Goal: Task Accomplishment & Management: Manage account settings

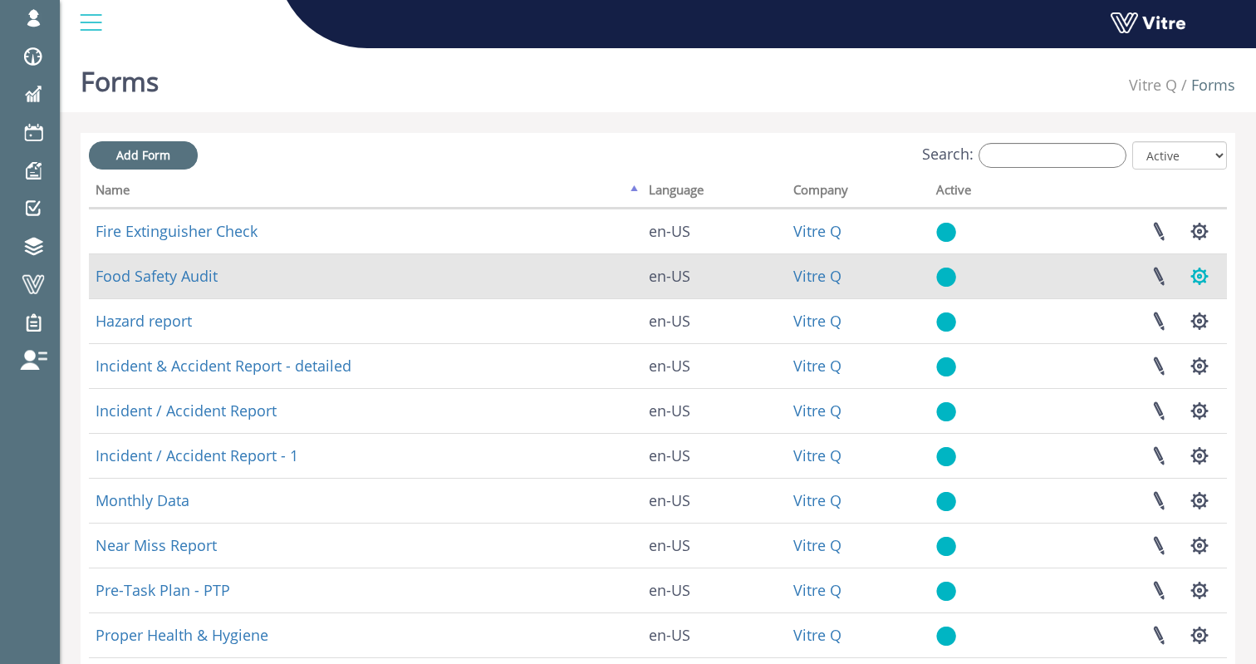
click at [1203, 282] on button "button" at bounding box center [1200, 276] width 42 height 44
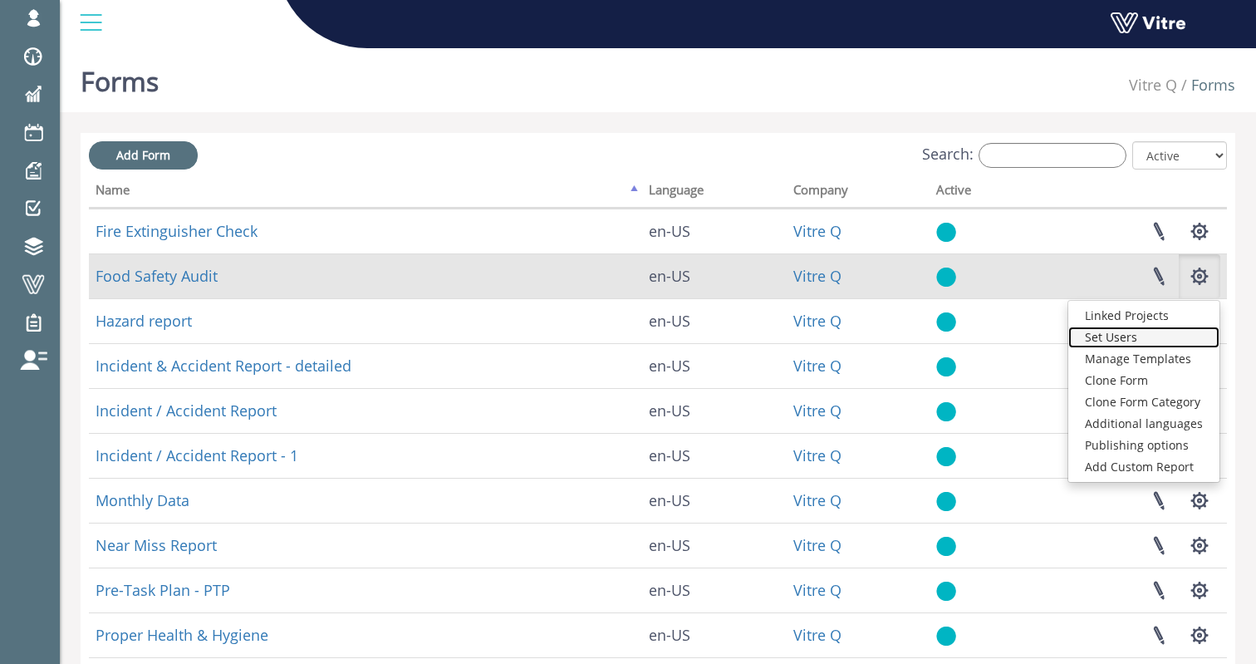
click at [1148, 337] on link "Set Users" at bounding box center [1144, 338] width 151 height 22
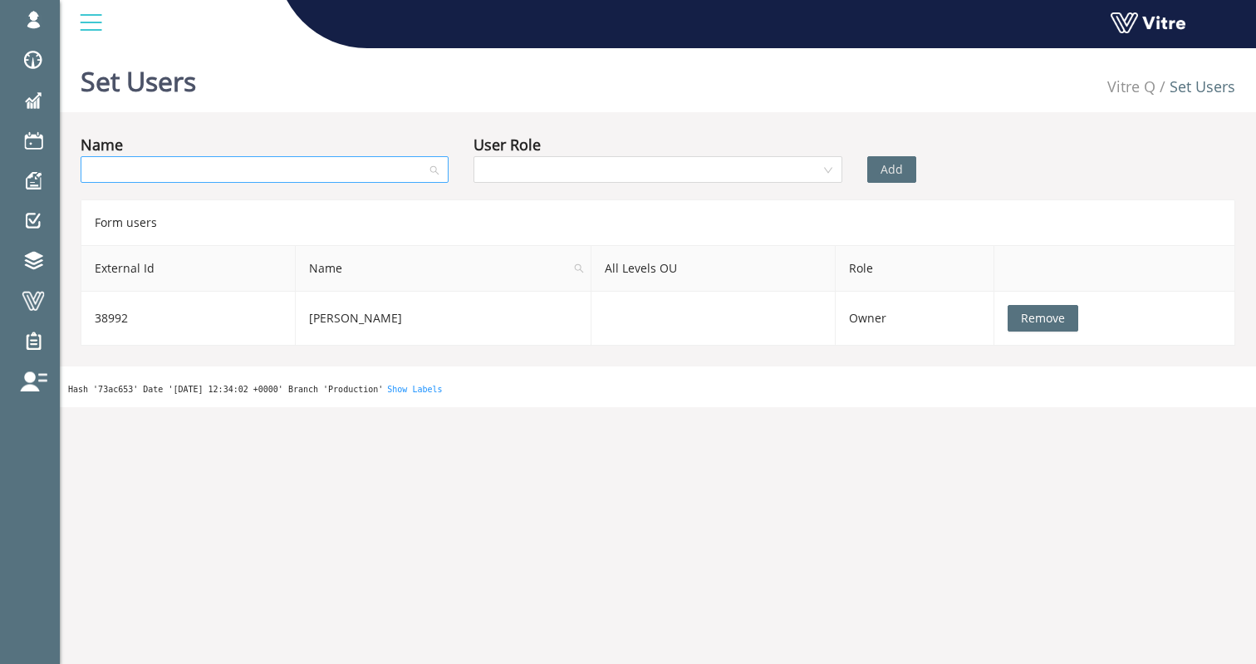
click at [277, 175] on input "search" at bounding box center [259, 169] width 337 height 25
type input "ש"
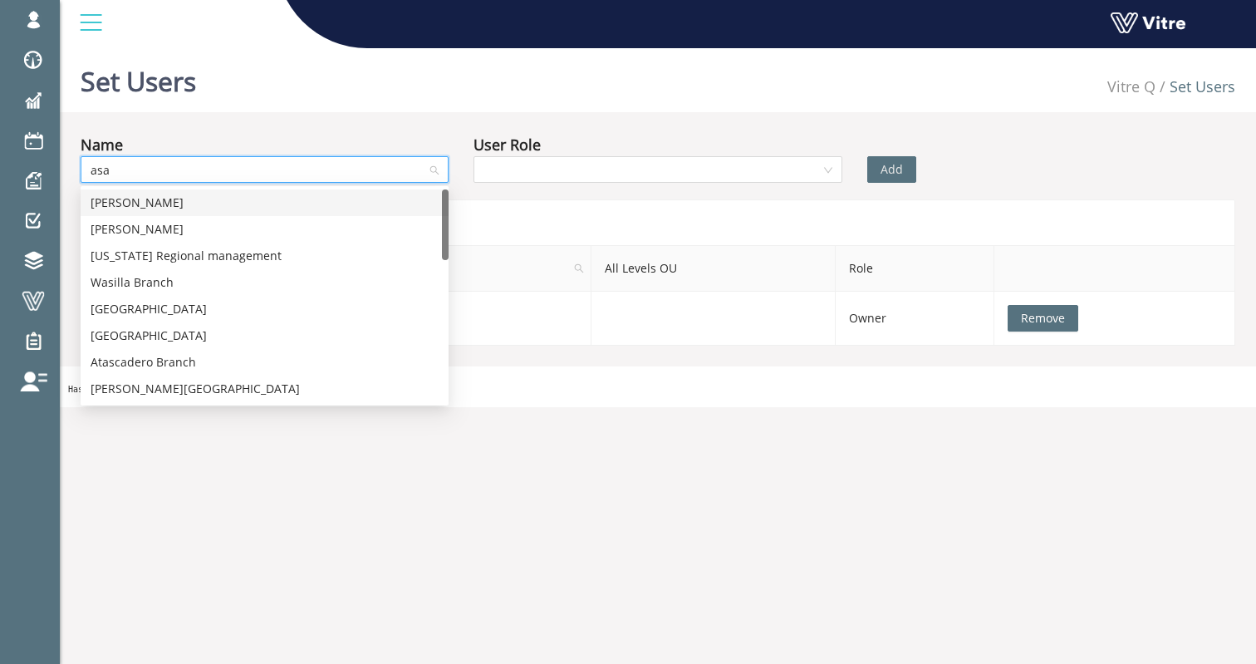
type input "asaf"
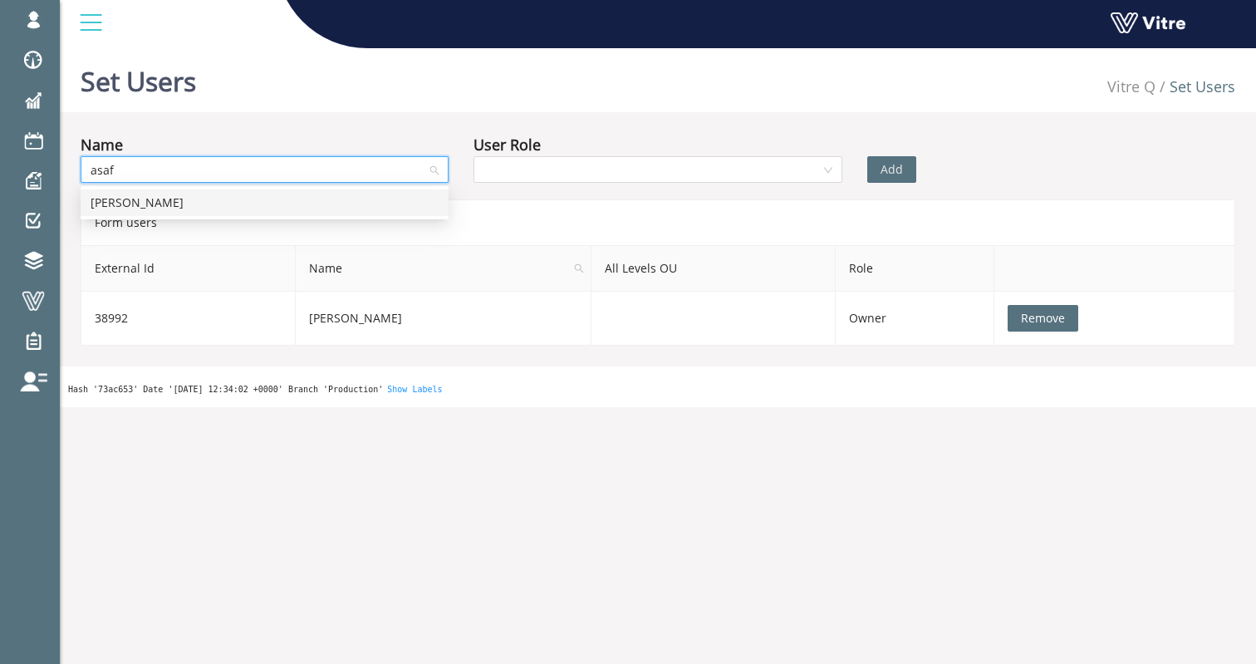
click at [148, 205] on div "Asaf Blum" at bounding box center [265, 203] width 348 height 18
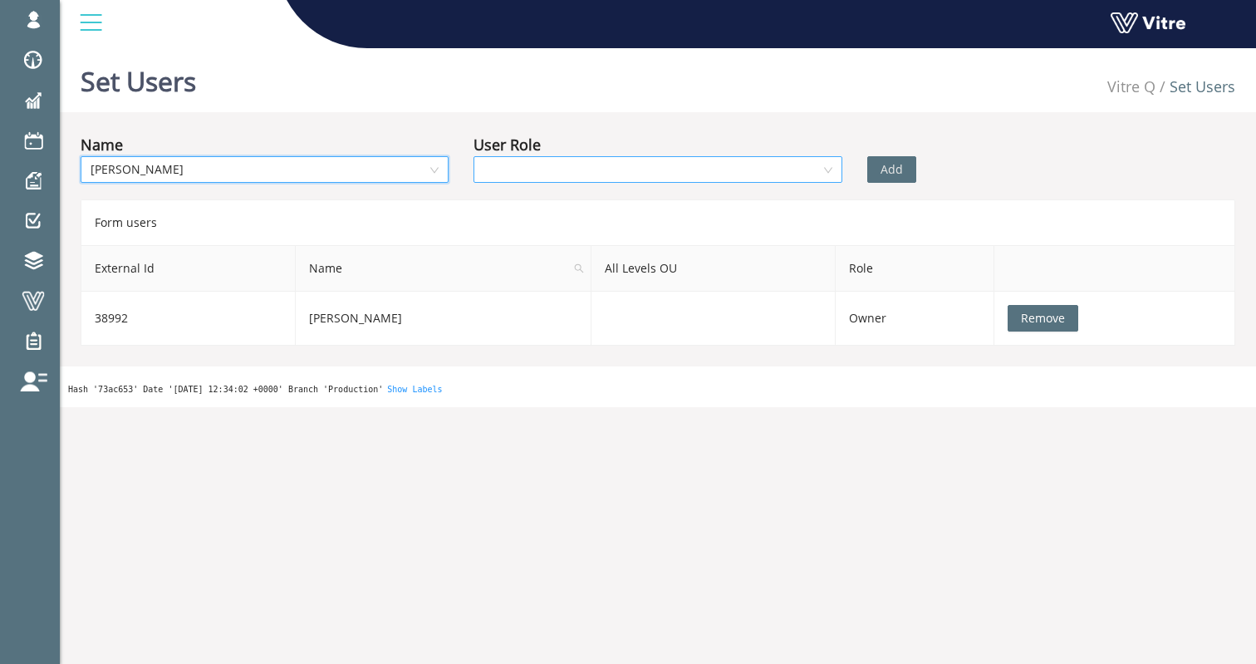
click at [797, 174] on input "search" at bounding box center [652, 169] width 337 height 25
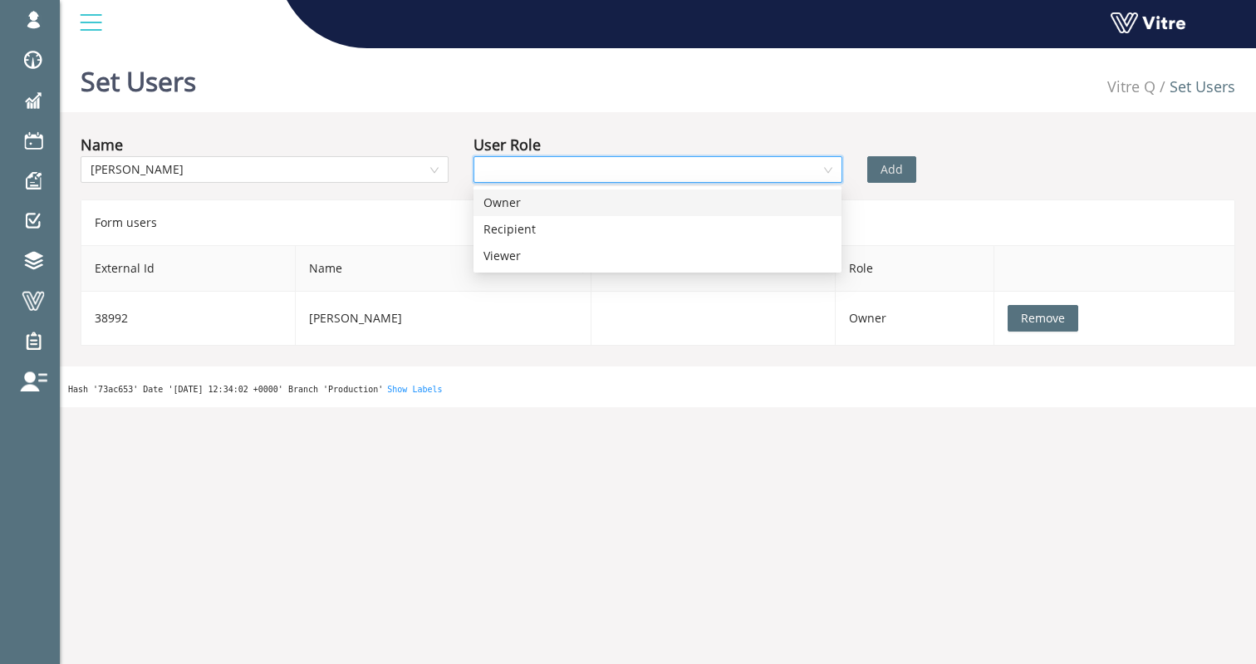
click at [654, 198] on div "Owner" at bounding box center [658, 203] width 348 height 18
click at [891, 166] on span "Add" at bounding box center [892, 169] width 22 height 18
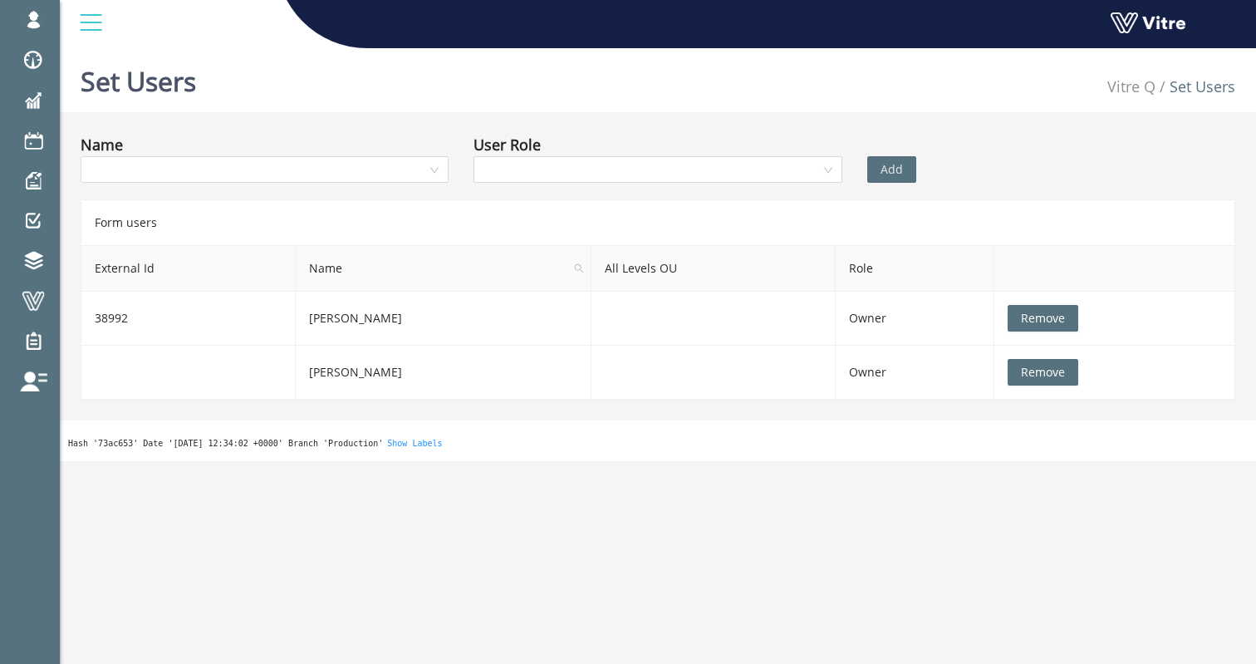
click at [233, 86] on div "Set Users Vitre Q Set Users" at bounding box center [658, 77] width 1197 height 71
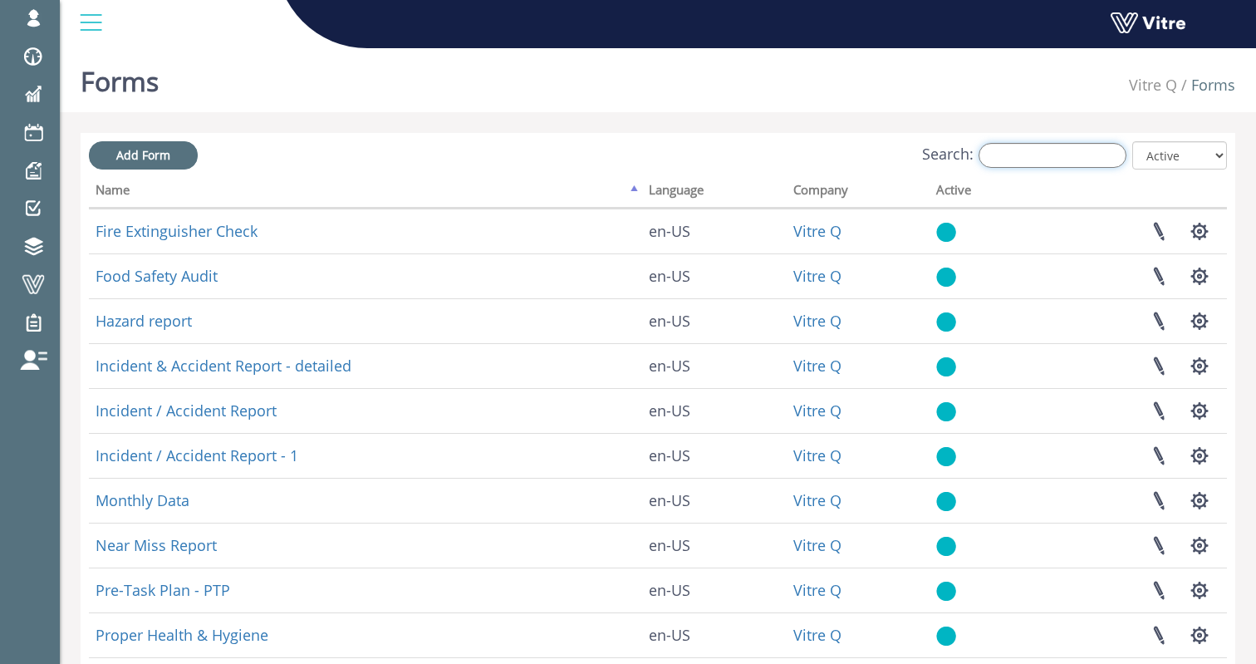
click at [1021, 163] on input "Search:" at bounding box center [1053, 155] width 148 height 25
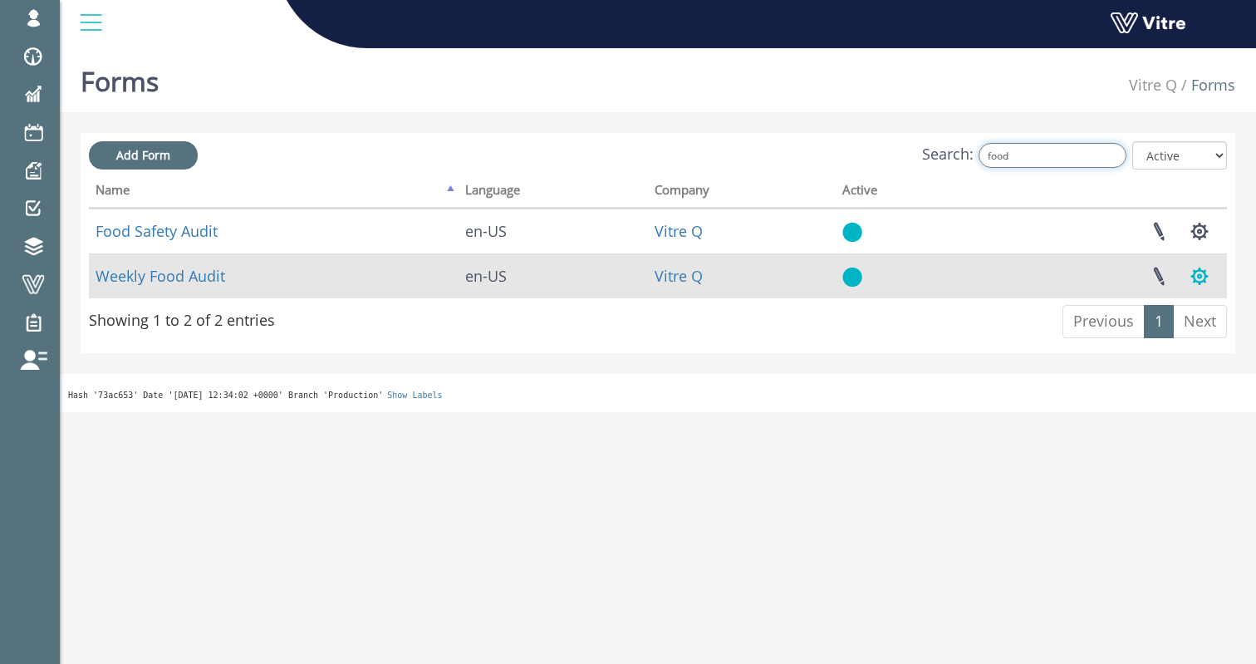
type input "food"
click at [1202, 286] on button "button" at bounding box center [1200, 276] width 42 height 44
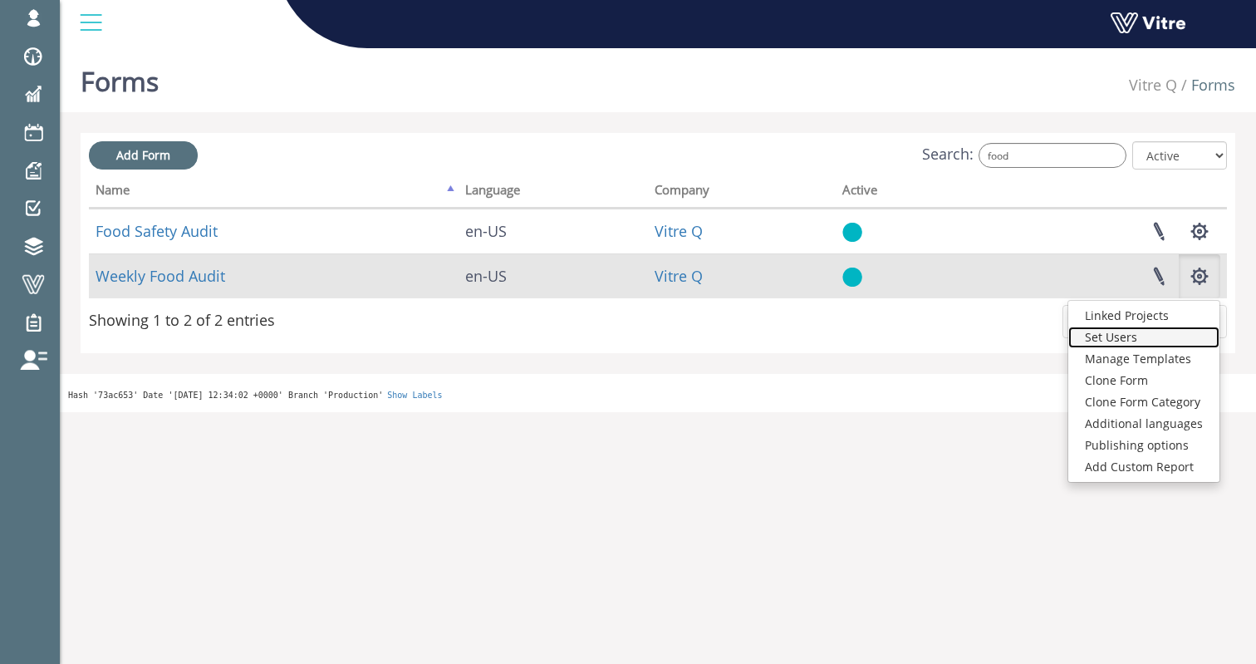
click at [1134, 335] on link "Set Users" at bounding box center [1144, 338] width 151 height 22
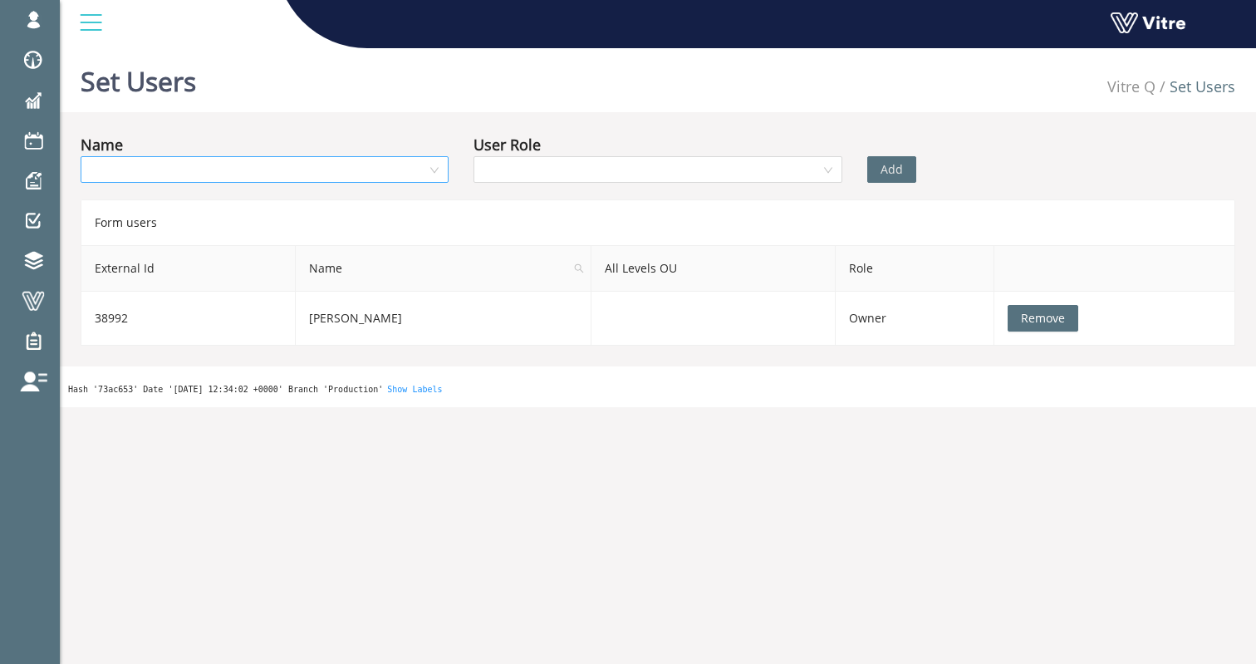
click at [244, 180] on input "search" at bounding box center [259, 169] width 337 height 25
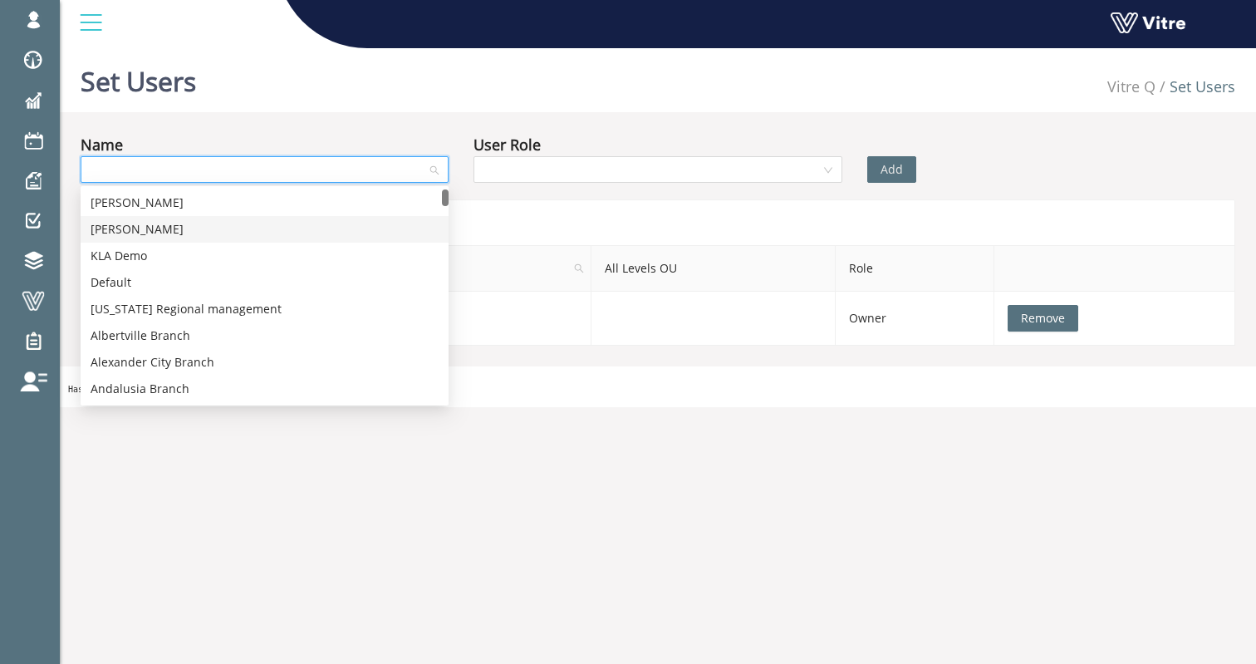
click at [204, 230] on div "[PERSON_NAME]" at bounding box center [265, 229] width 348 height 18
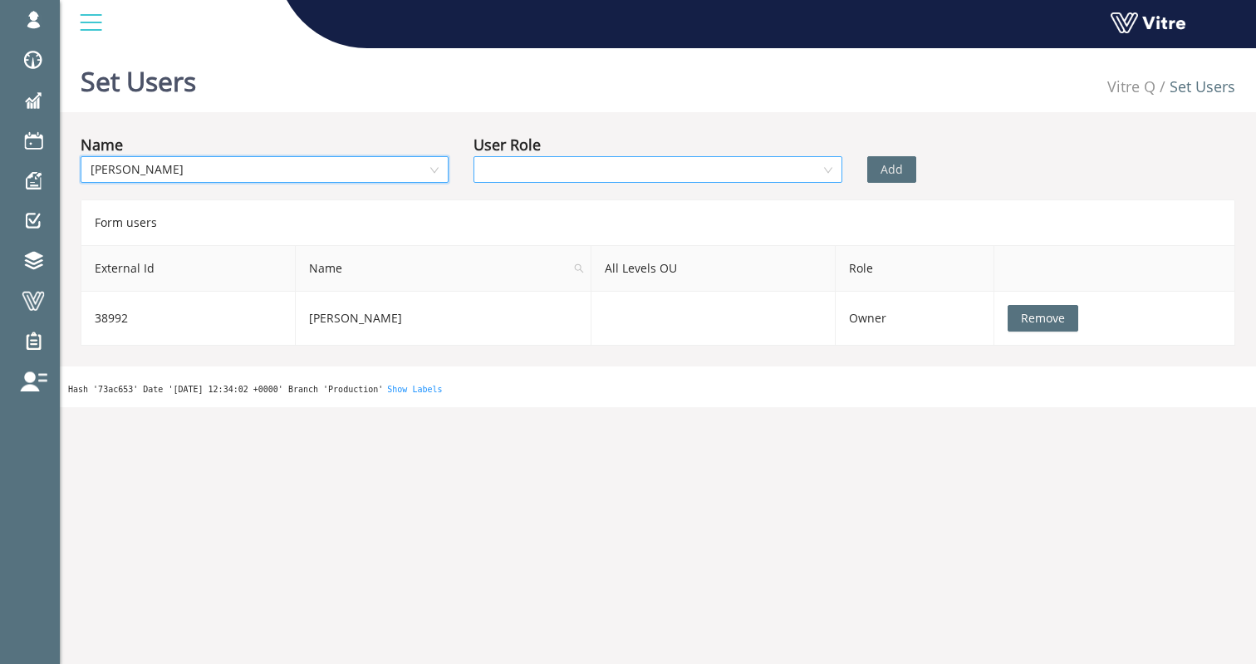
click at [721, 162] on input "search" at bounding box center [652, 169] width 337 height 25
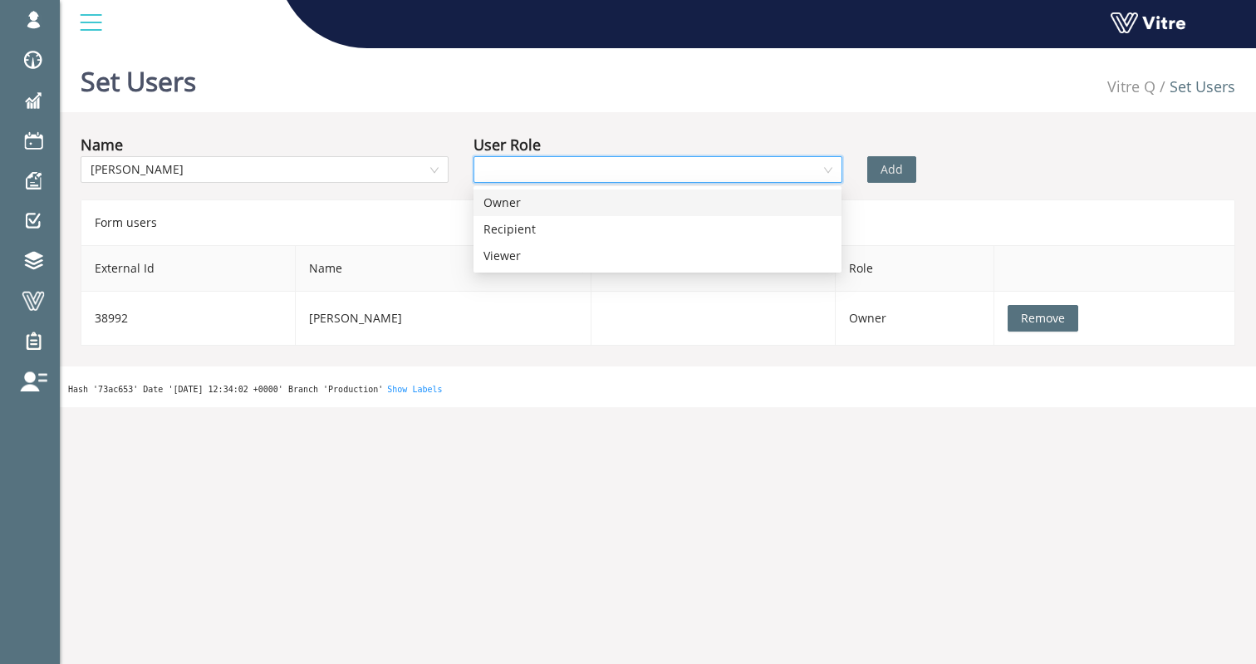
click at [642, 199] on div "Owner" at bounding box center [658, 203] width 348 height 18
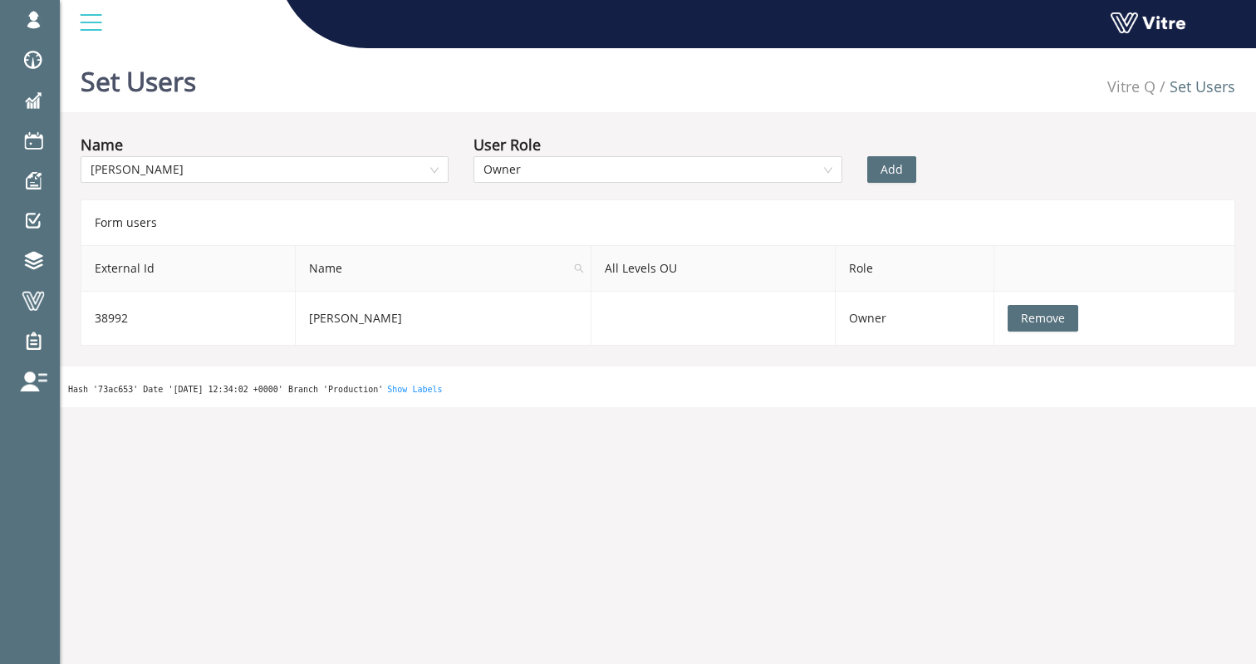
click at [888, 173] on span "Add" at bounding box center [892, 169] width 22 height 18
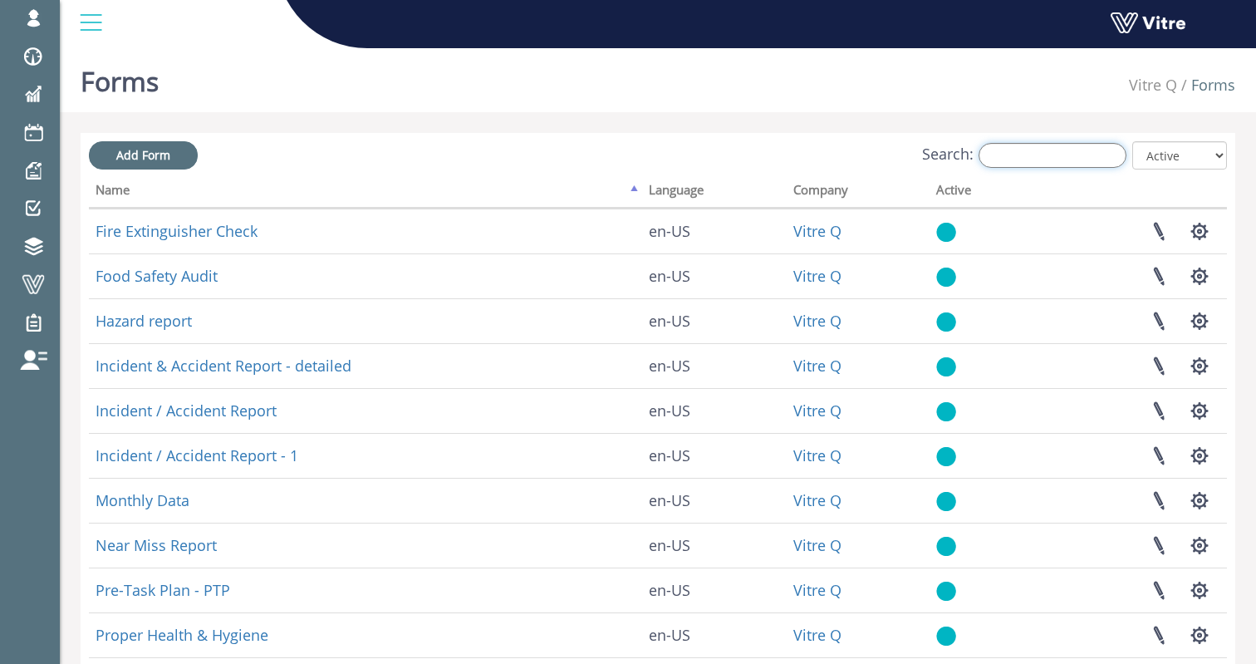
click at [1023, 156] on input "Search:" at bounding box center [1053, 155] width 148 height 25
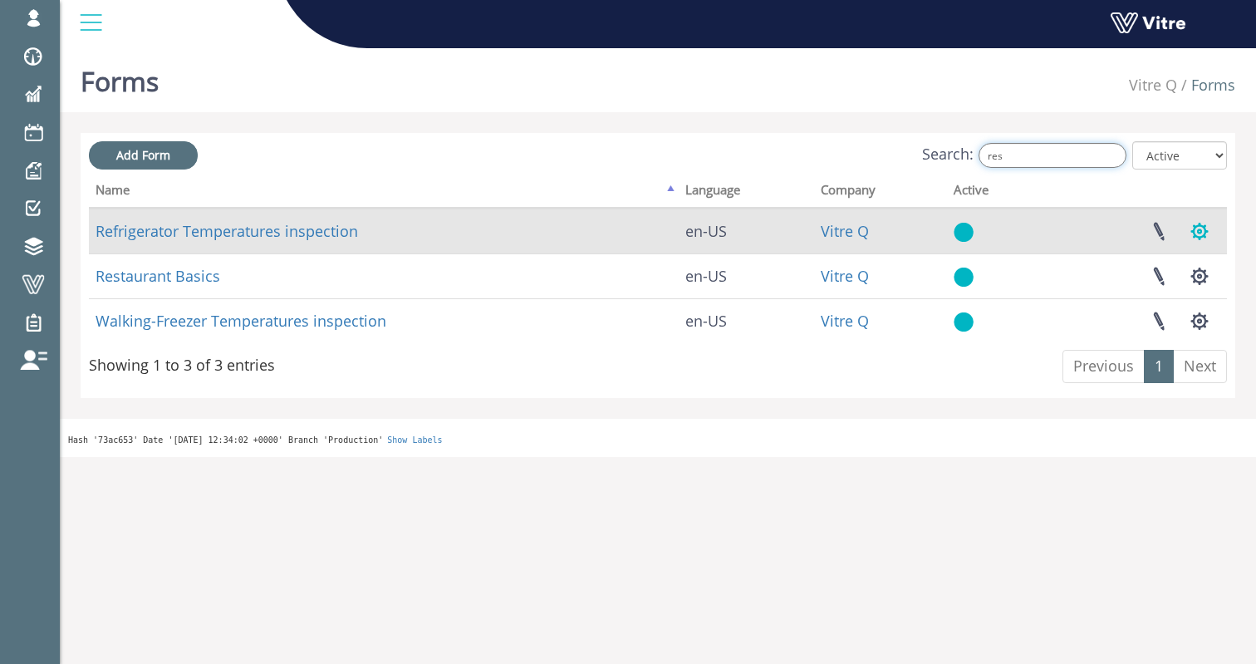
type input "res"
click at [1201, 234] on button "button" at bounding box center [1200, 231] width 42 height 44
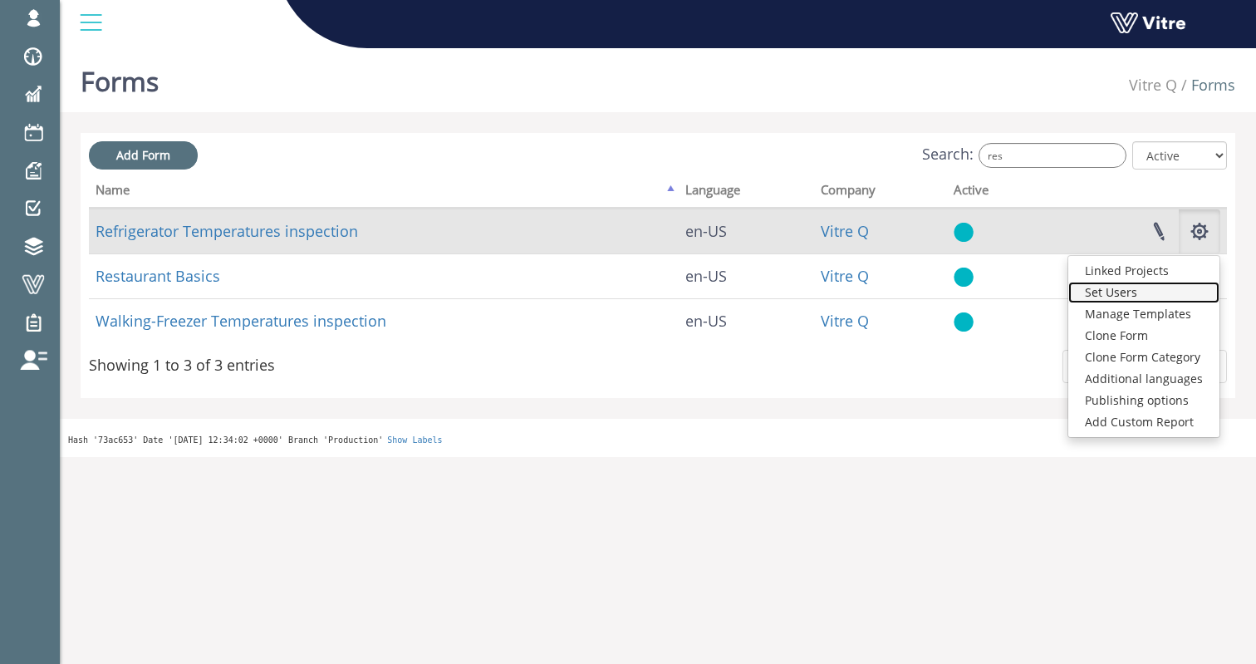
click at [1128, 292] on link "Set Users" at bounding box center [1144, 293] width 151 height 22
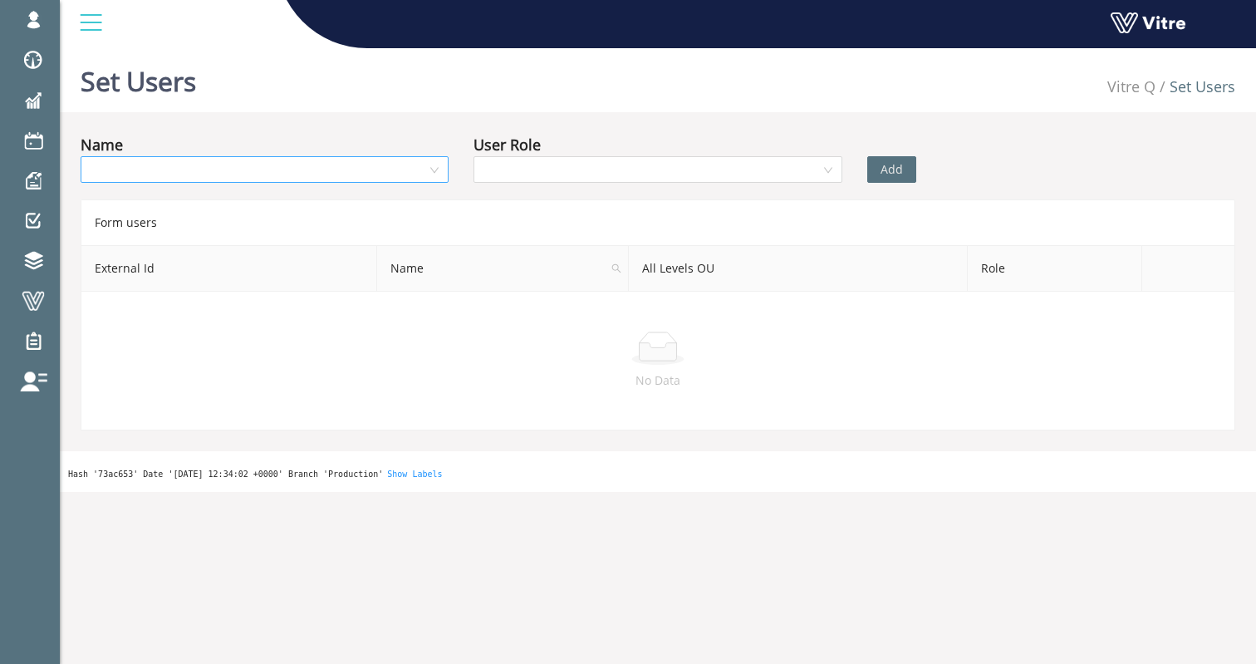
click at [353, 175] on input "search" at bounding box center [259, 169] width 337 height 25
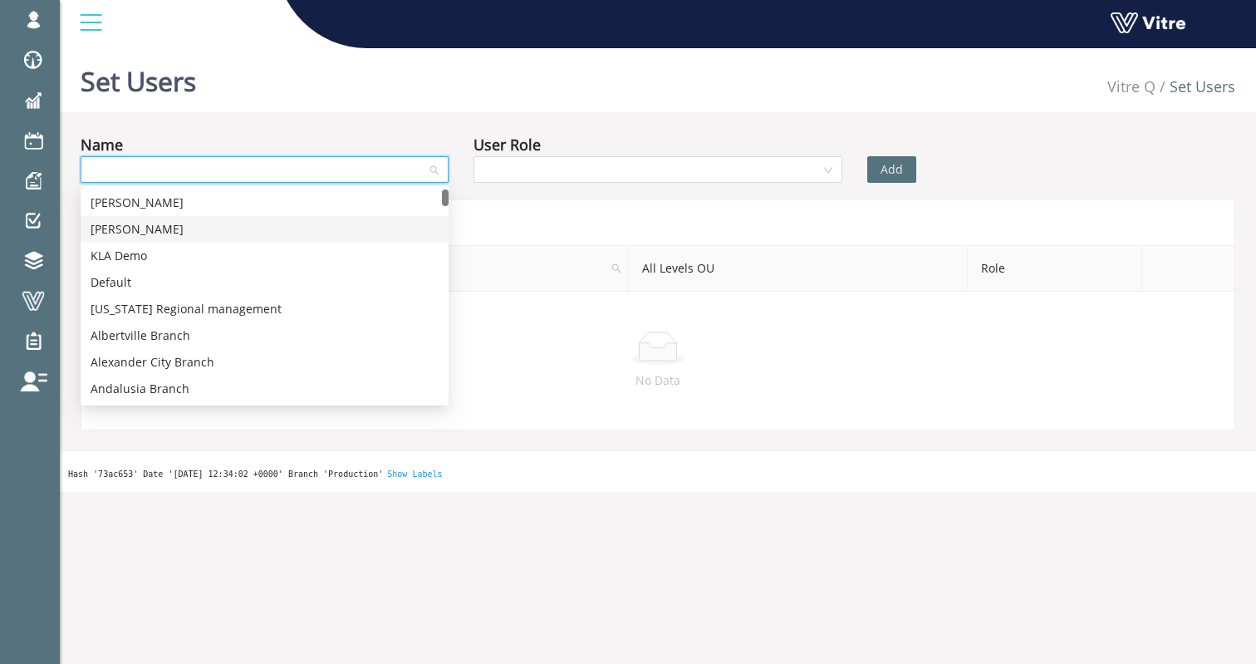
click at [273, 224] on div "Asaf Blum" at bounding box center [265, 229] width 348 height 18
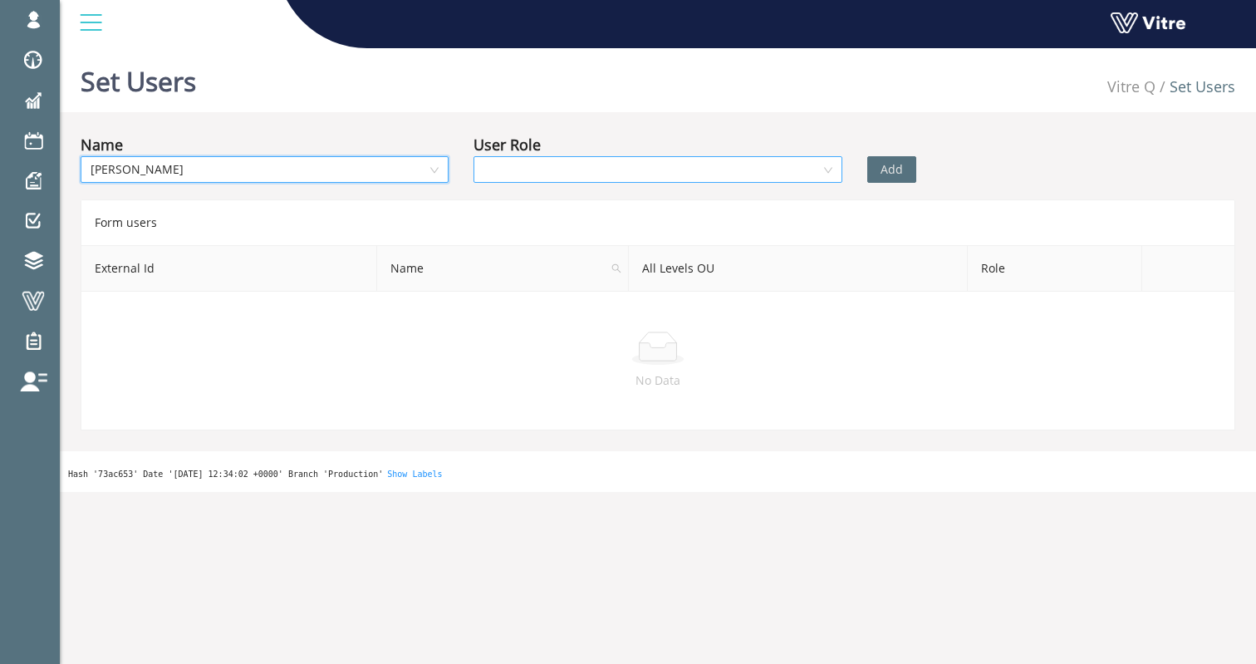
click at [726, 180] on input "search" at bounding box center [652, 169] width 337 height 25
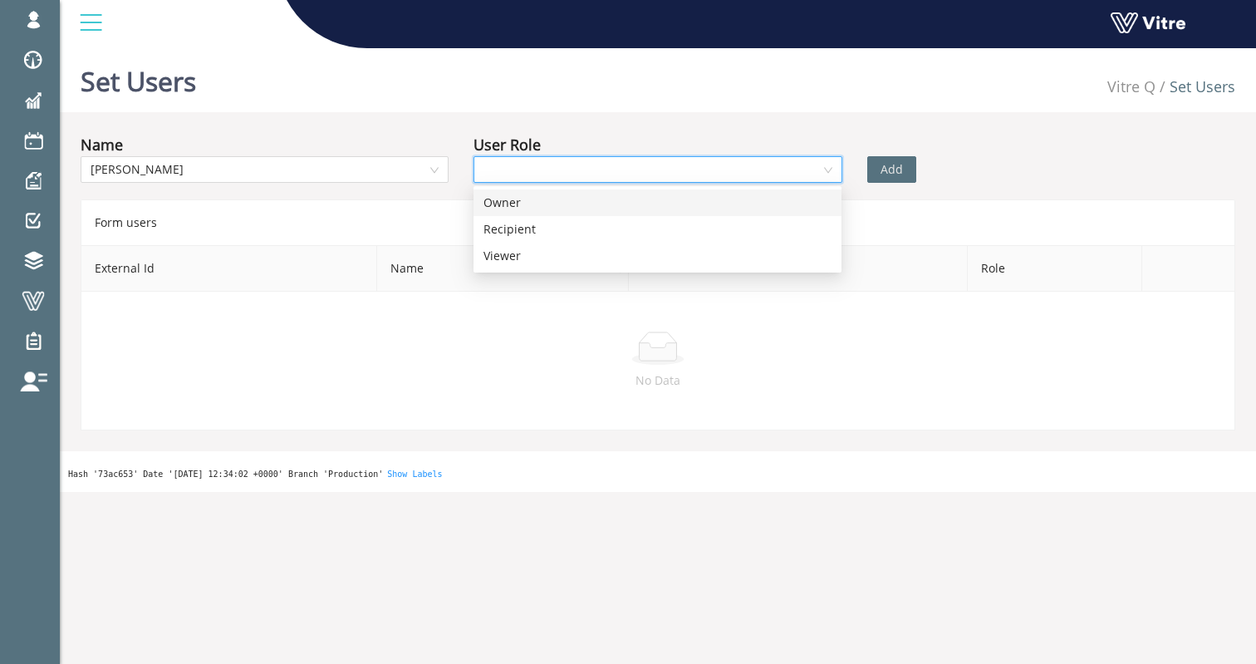
click at [701, 212] on div "Owner" at bounding box center [658, 202] width 368 height 27
click at [888, 155] on div "Add" at bounding box center [953, 158] width 197 height 50
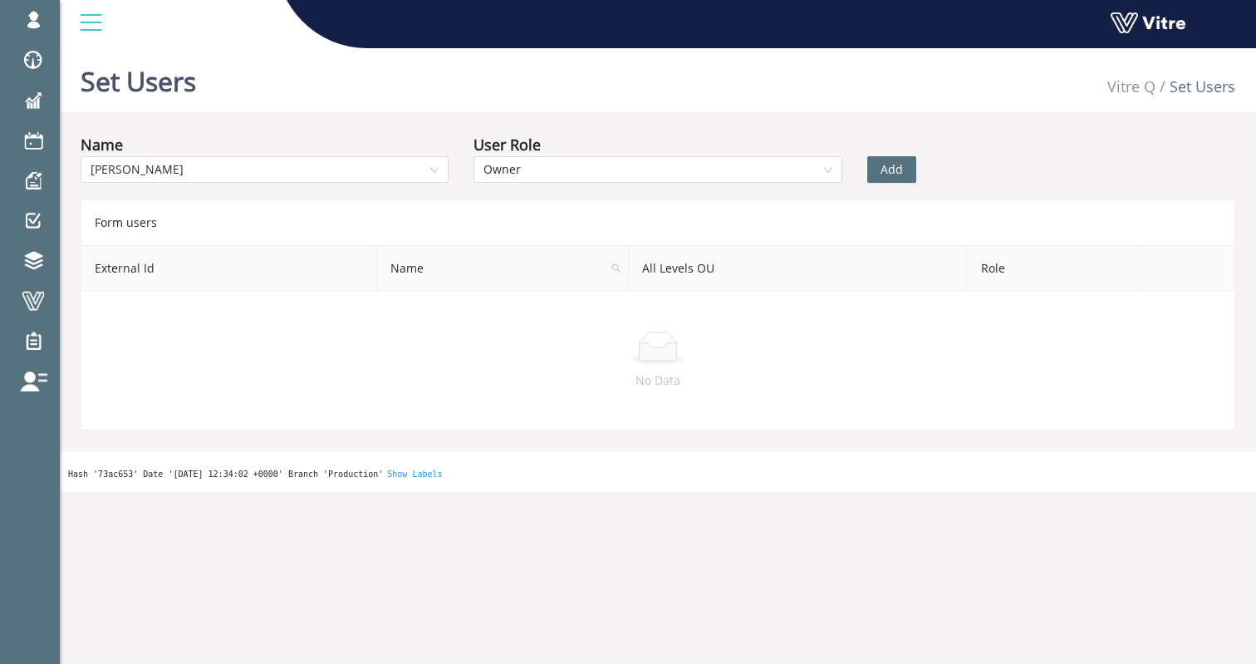
click at [888, 162] on span "Add" at bounding box center [892, 169] width 22 height 18
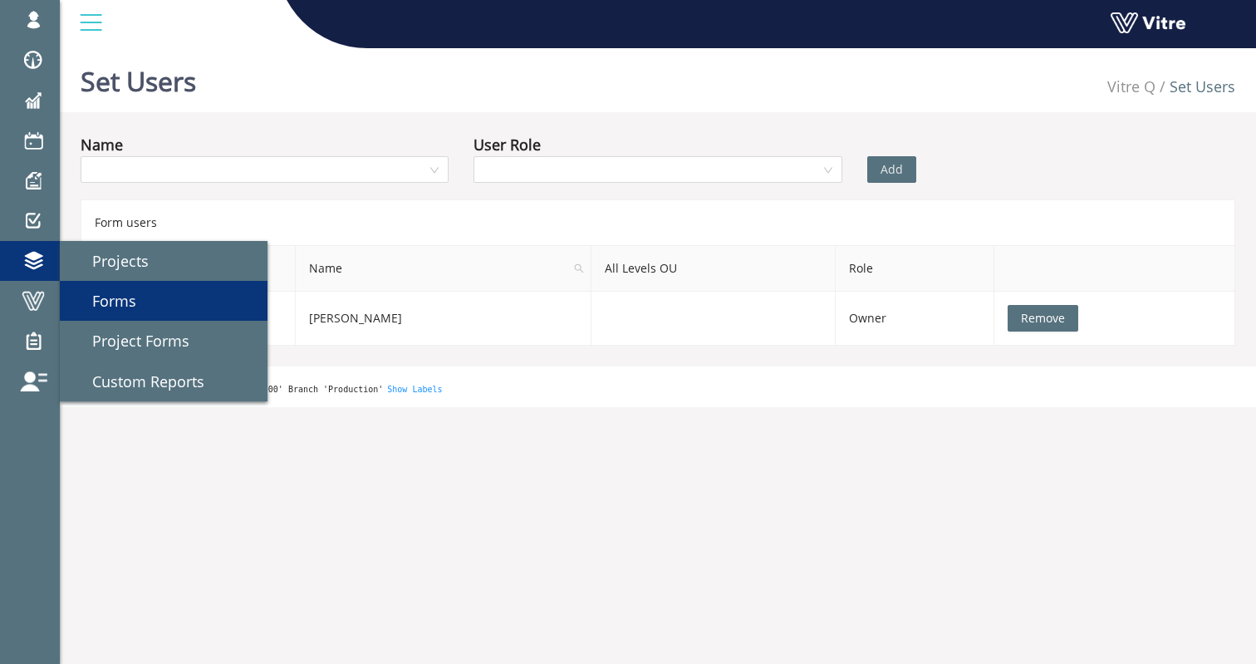
click at [83, 296] on span "Forms" at bounding box center [104, 301] width 64 height 20
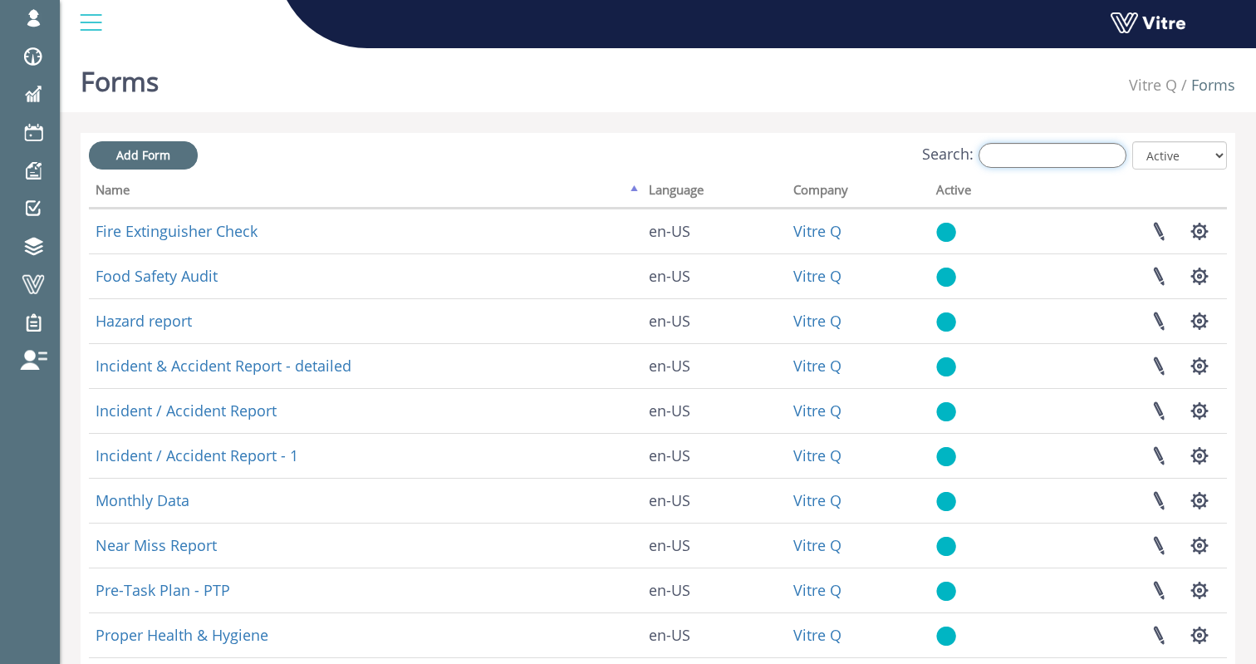
click at [1092, 151] on input "Search:" at bounding box center [1053, 155] width 148 height 25
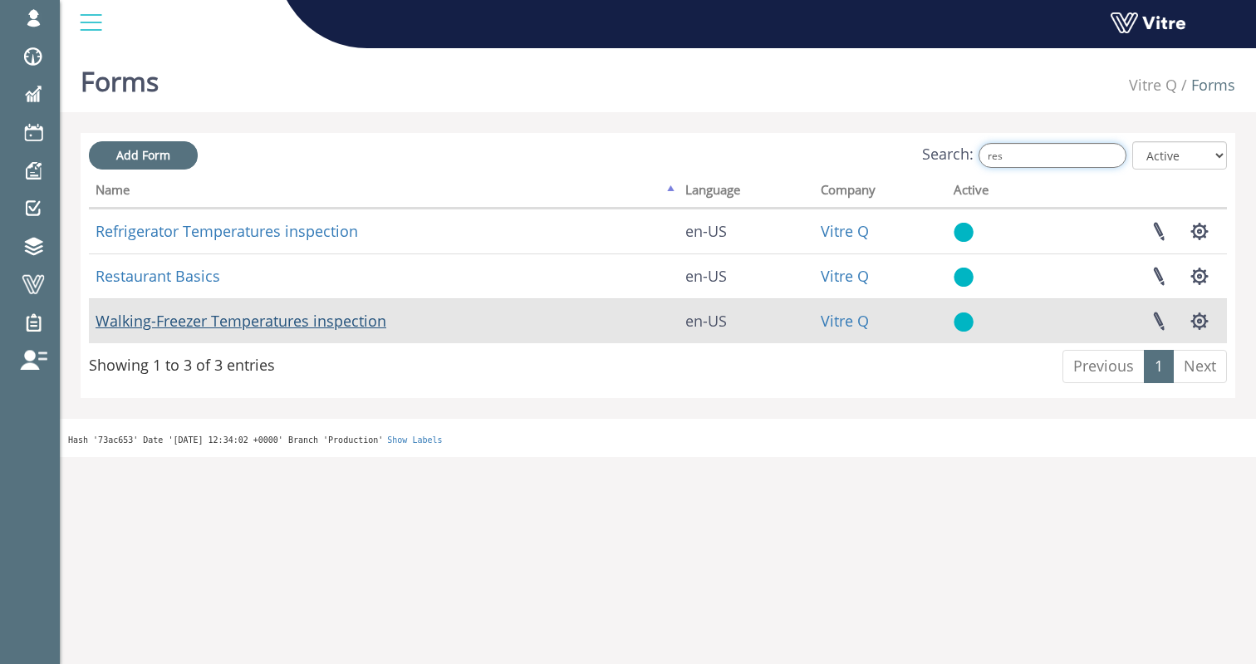
type input "res"
click at [158, 315] on link "Walking-Freezer Temperatures inspection" at bounding box center [241, 321] width 291 height 20
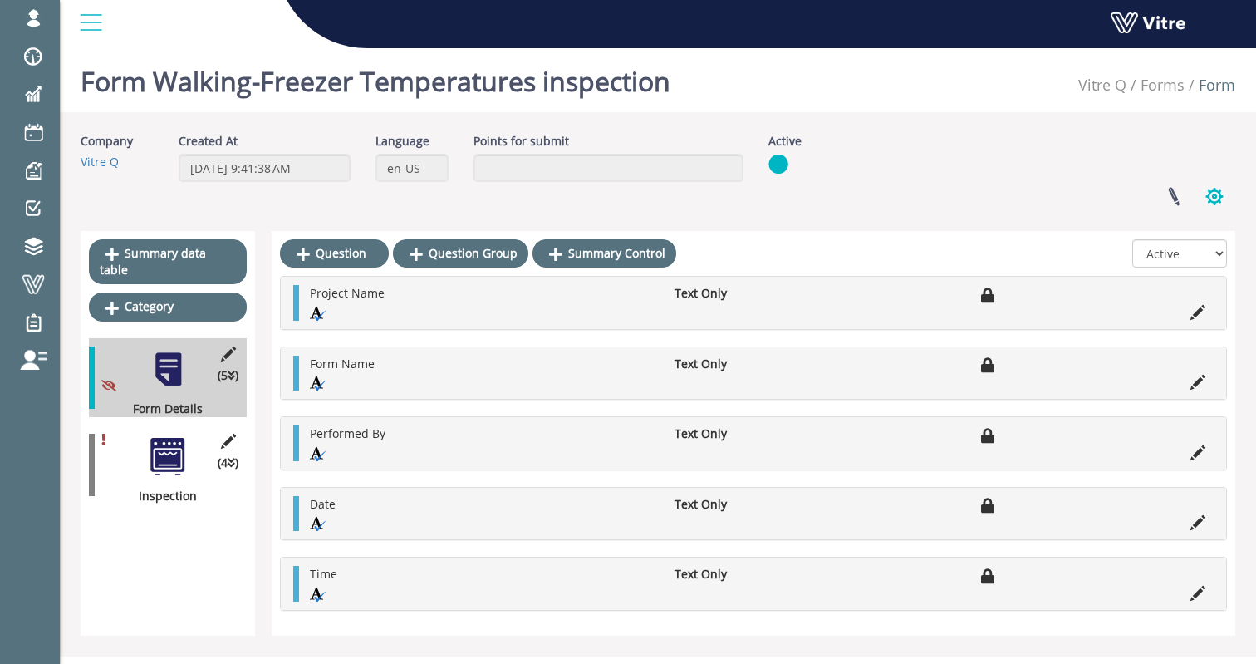
click at [1212, 190] on button "button" at bounding box center [1215, 197] width 42 height 44
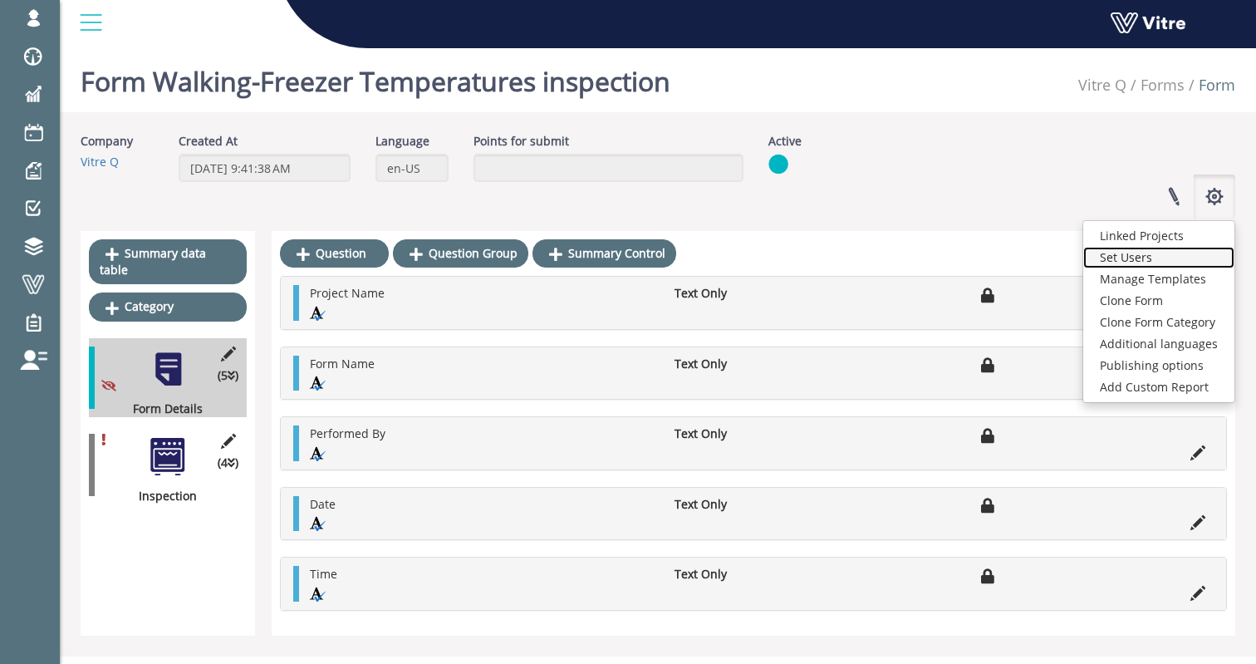
click at [1142, 255] on link "Set Users" at bounding box center [1159, 258] width 151 height 22
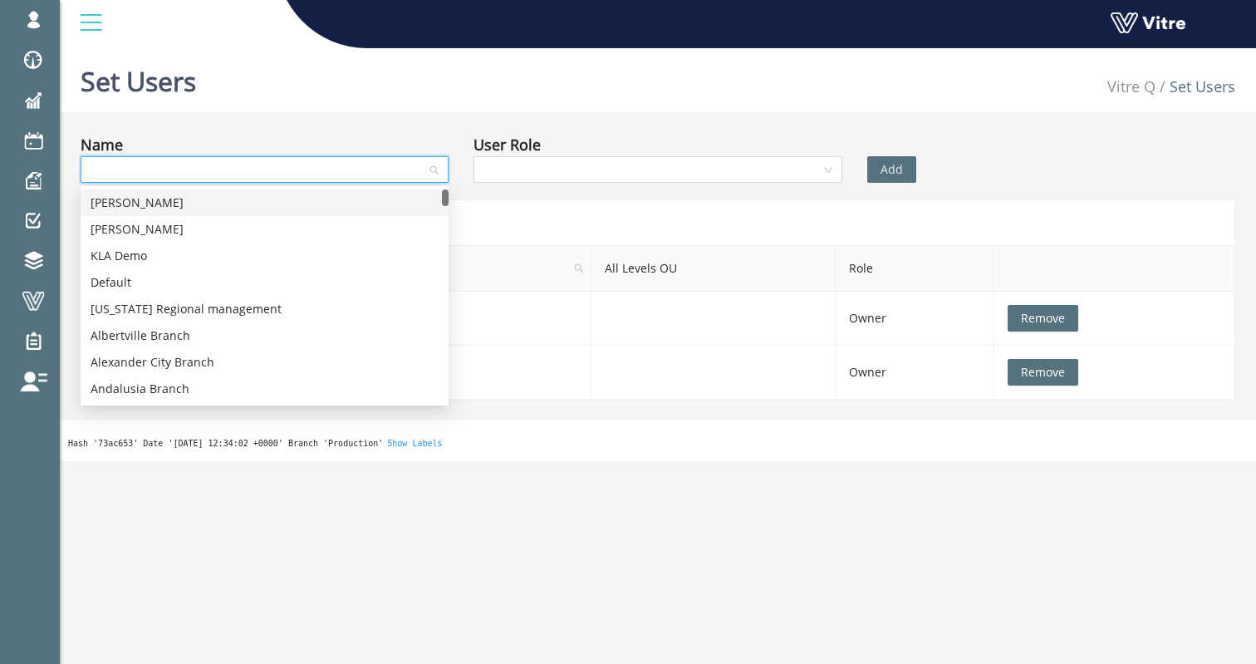
click at [268, 170] on input "search" at bounding box center [259, 169] width 337 height 25
click at [219, 224] on div "Asaf Blum" at bounding box center [265, 229] width 348 height 18
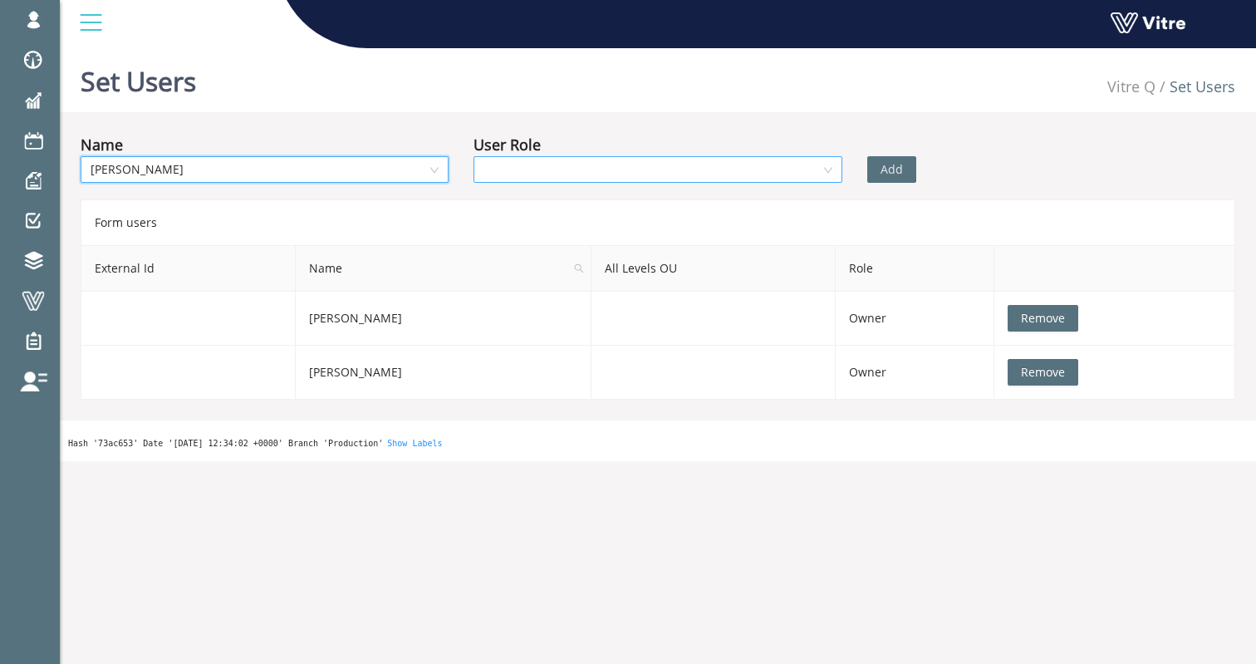
click at [603, 168] on input "search" at bounding box center [652, 169] width 337 height 25
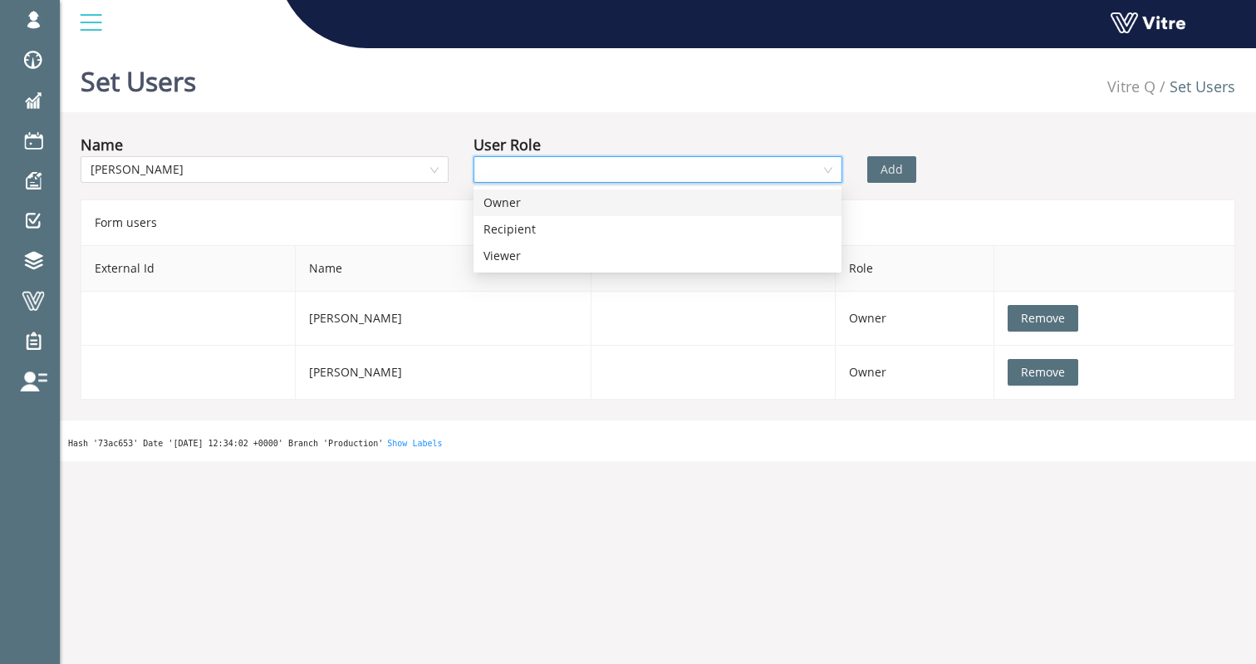
click at [571, 205] on div "Owner" at bounding box center [658, 203] width 348 height 18
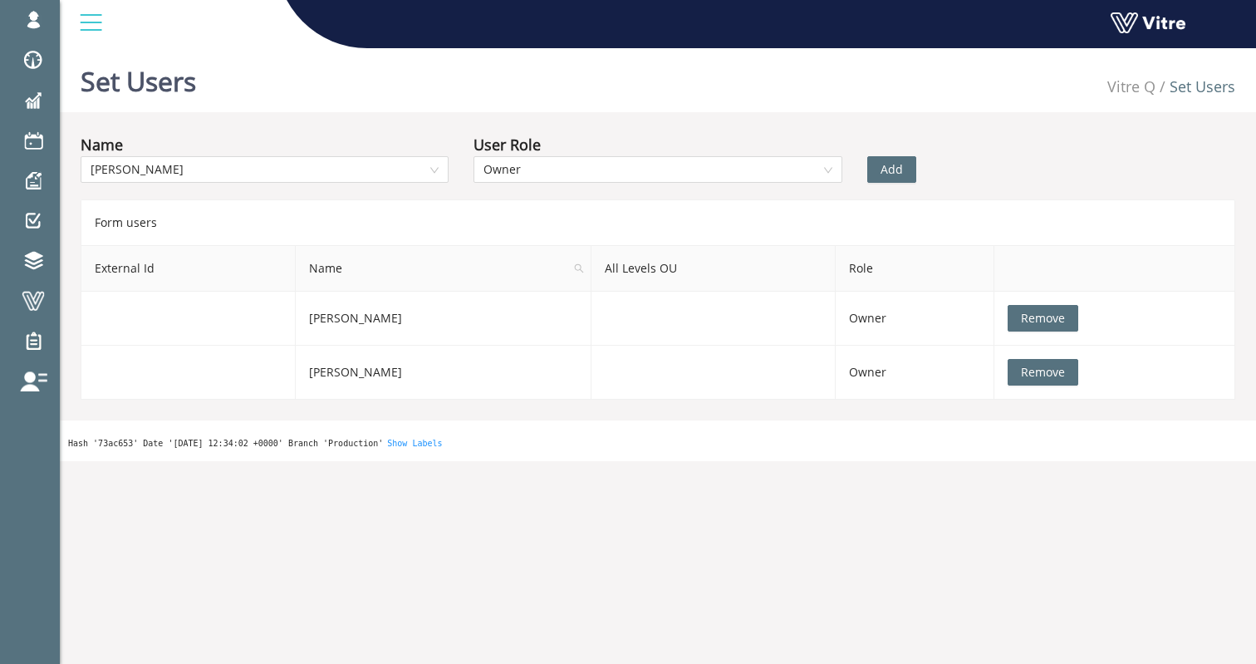
click at [888, 168] on span "Add" at bounding box center [892, 169] width 22 height 18
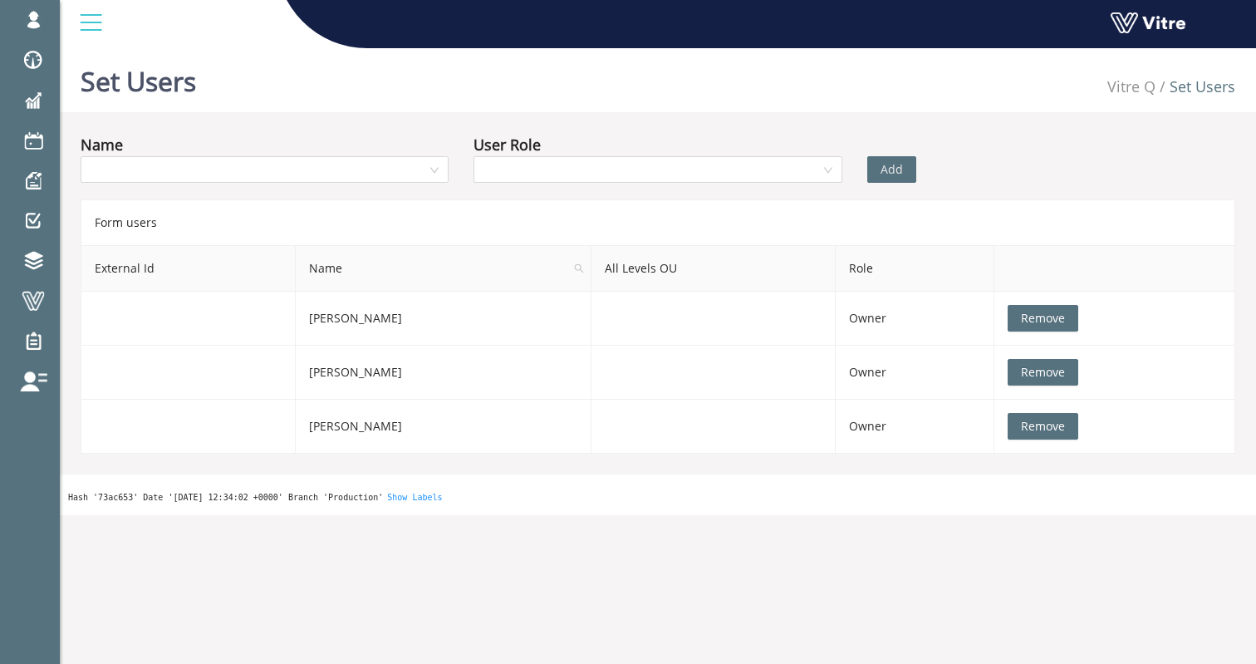
click at [1001, 162] on div "Add" at bounding box center [953, 158] width 197 height 50
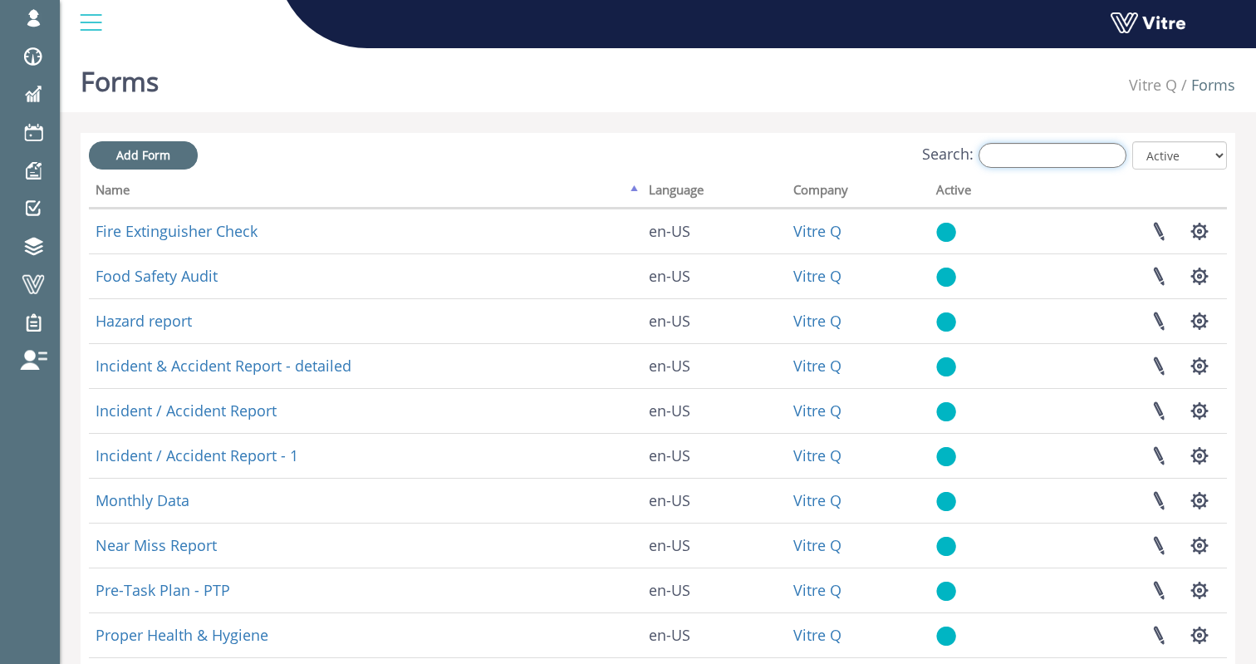
click at [1033, 155] on input "Search:" at bounding box center [1053, 155] width 148 height 25
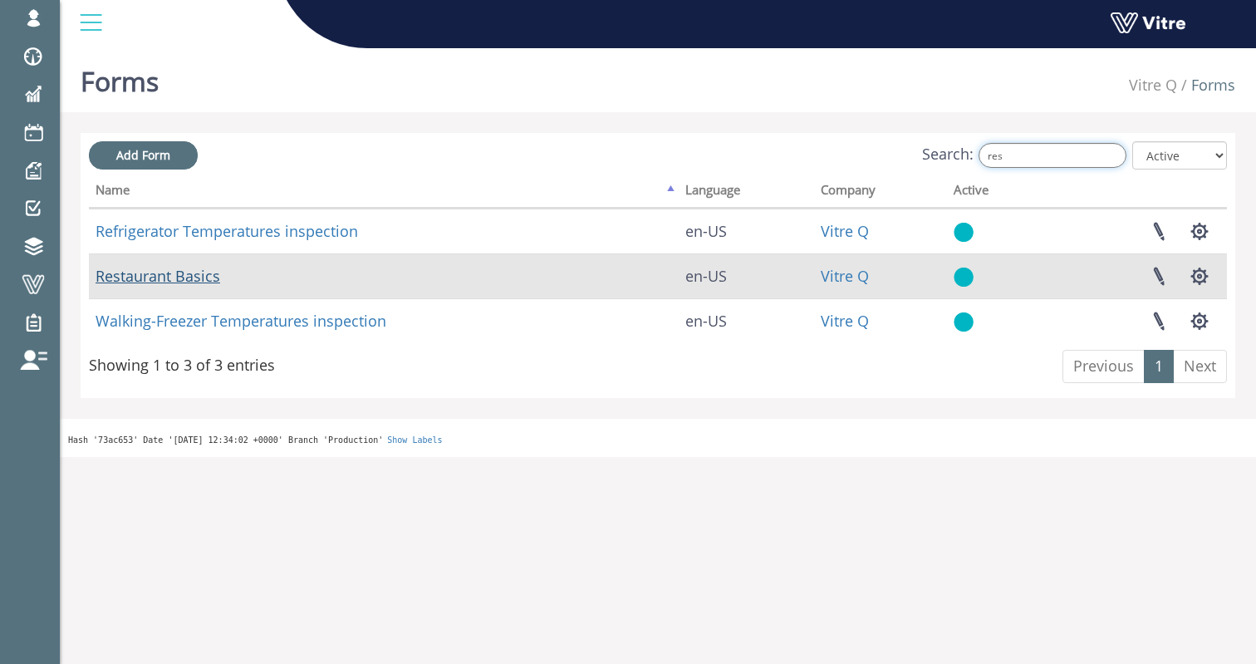
type input "res"
click at [210, 280] on link "Restaurant Basics" at bounding box center [158, 276] width 125 height 20
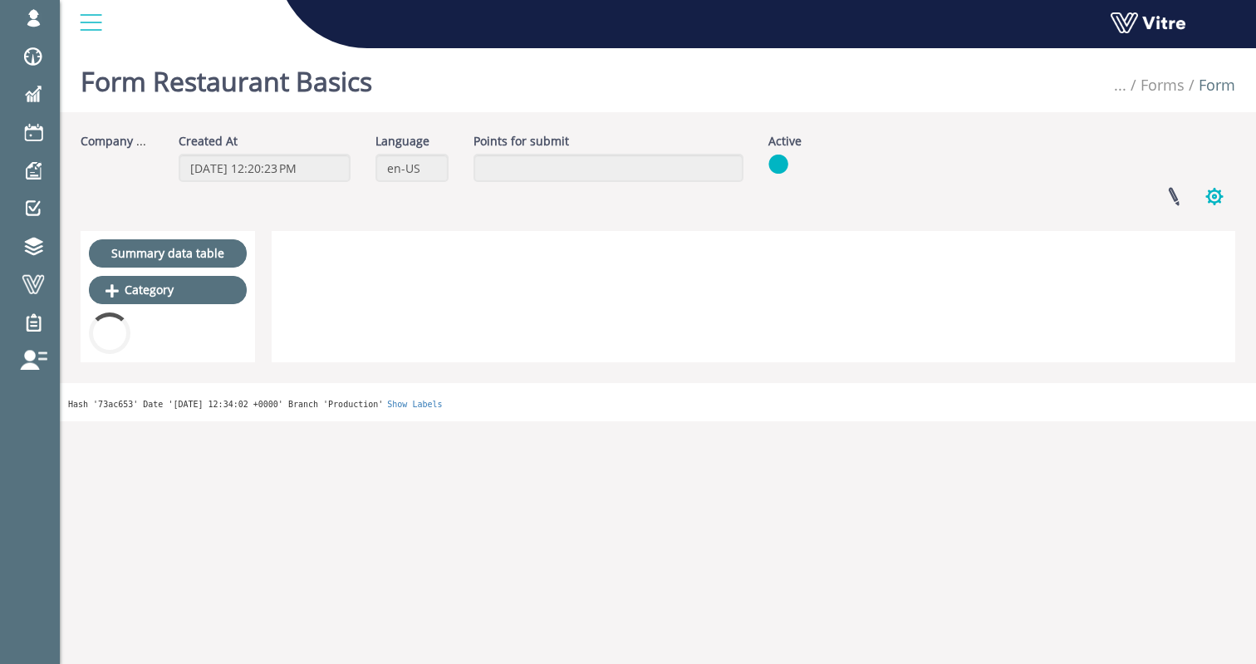
click at [1220, 199] on button "button" at bounding box center [1215, 197] width 42 height 44
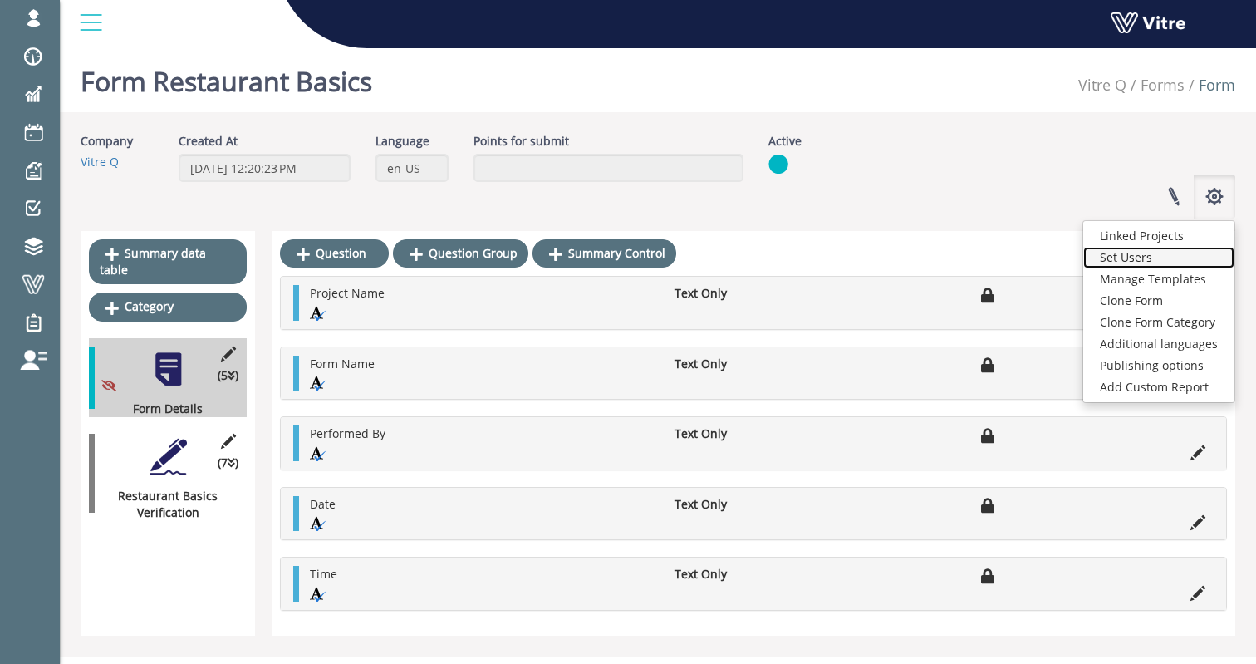
click at [1159, 252] on link "Set Users" at bounding box center [1159, 258] width 151 height 22
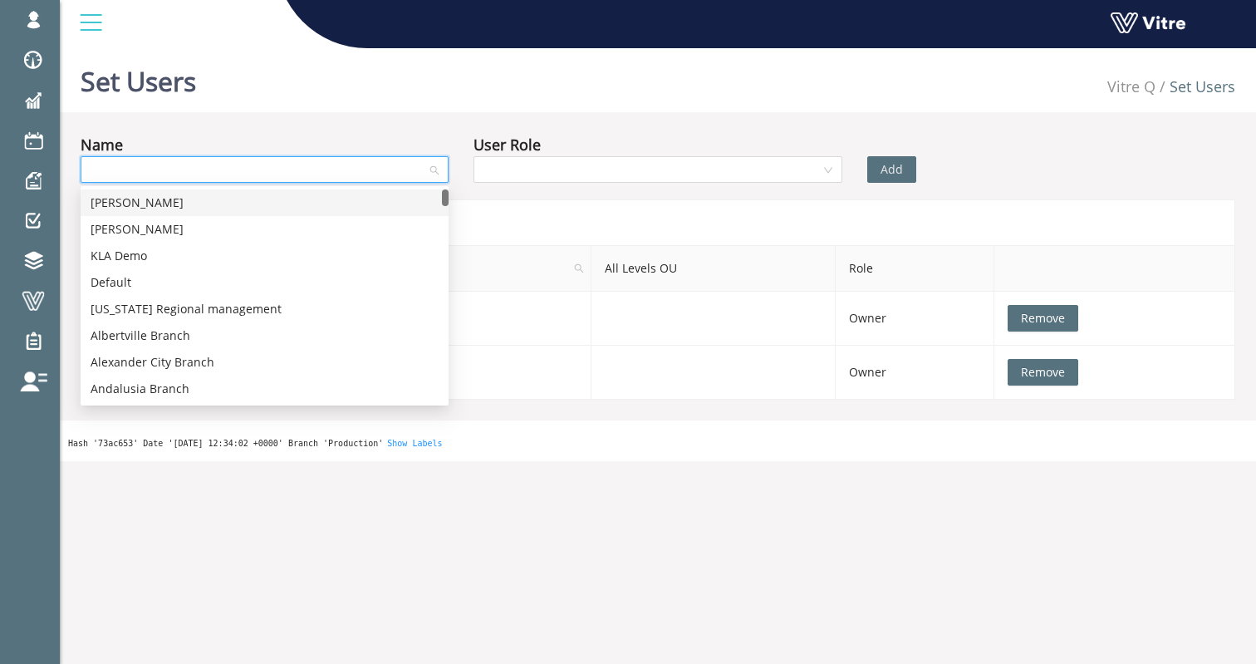
click at [369, 179] on input "search" at bounding box center [259, 169] width 337 height 25
click at [166, 229] on div "Asaf Blum" at bounding box center [265, 229] width 348 height 18
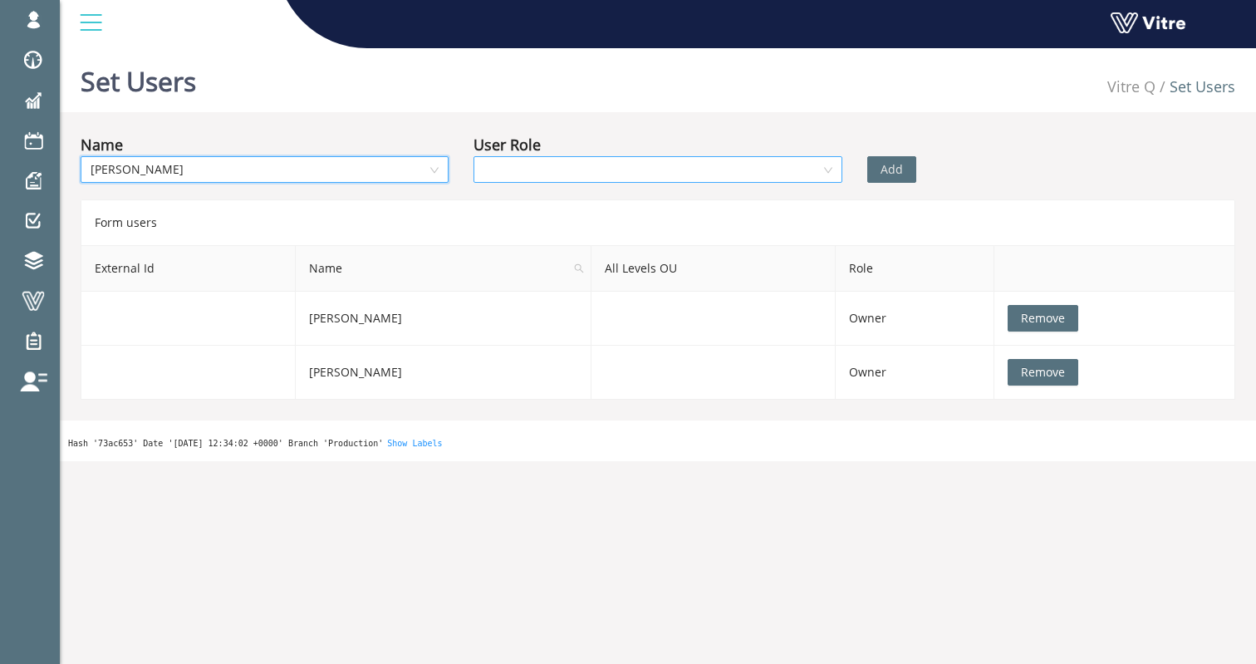
click at [552, 160] on input "search" at bounding box center [652, 169] width 337 height 25
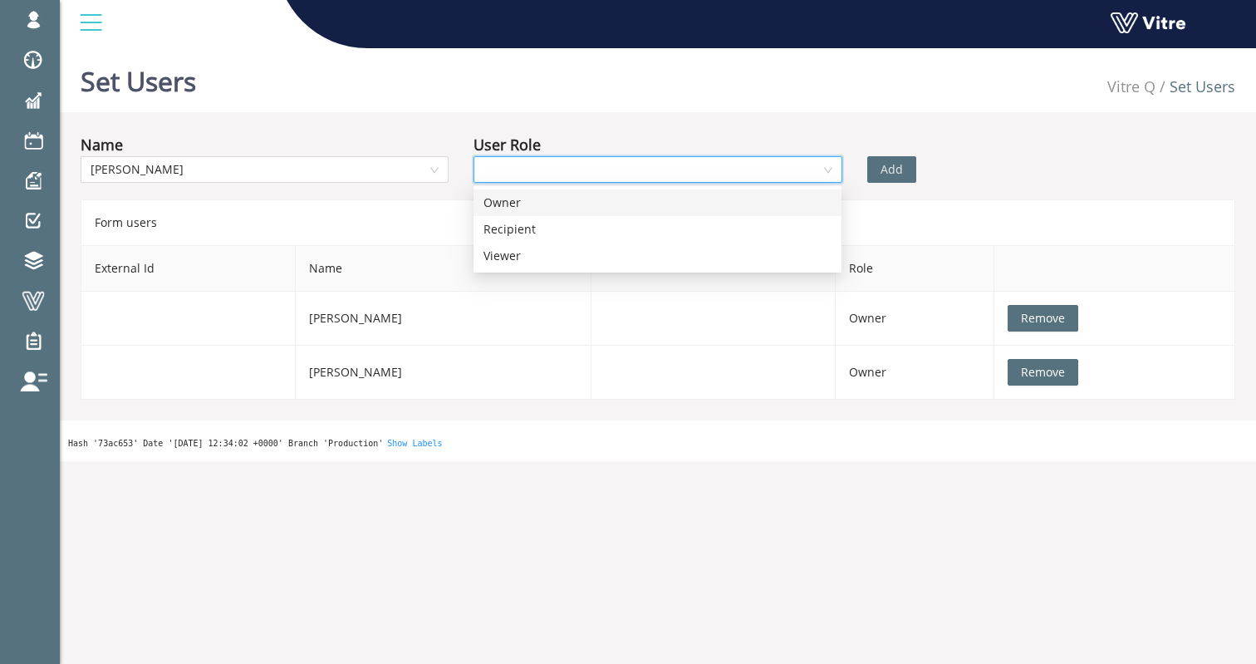
click at [518, 204] on div "Owner" at bounding box center [658, 203] width 348 height 18
click at [892, 164] on span "Add" at bounding box center [892, 169] width 22 height 18
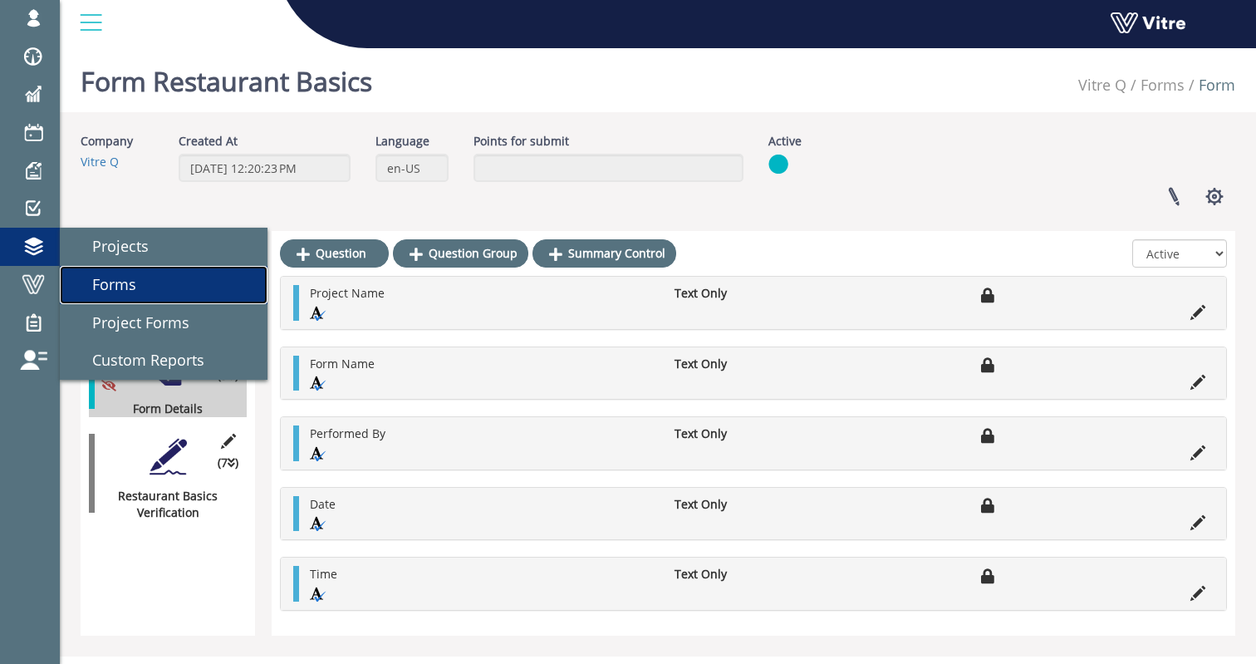
click at [131, 278] on span "Forms" at bounding box center [104, 284] width 64 height 20
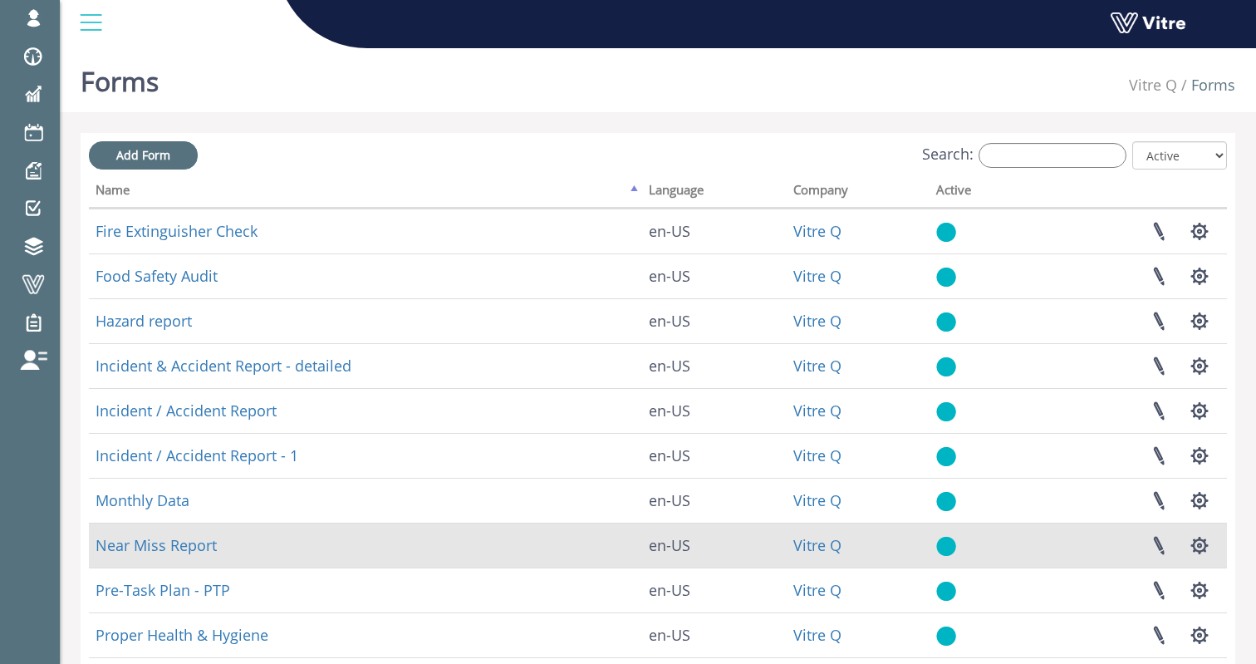
scroll to position [331, 0]
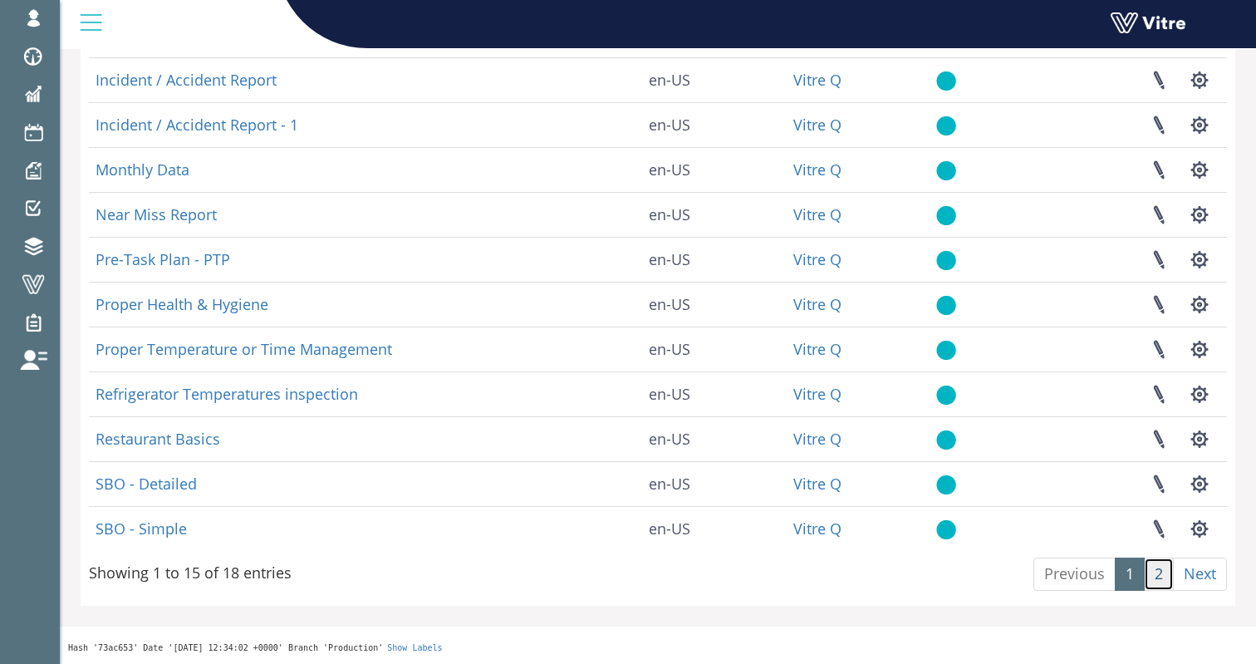
click at [1163, 585] on link "2" at bounding box center [1159, 574] width 30 height 33
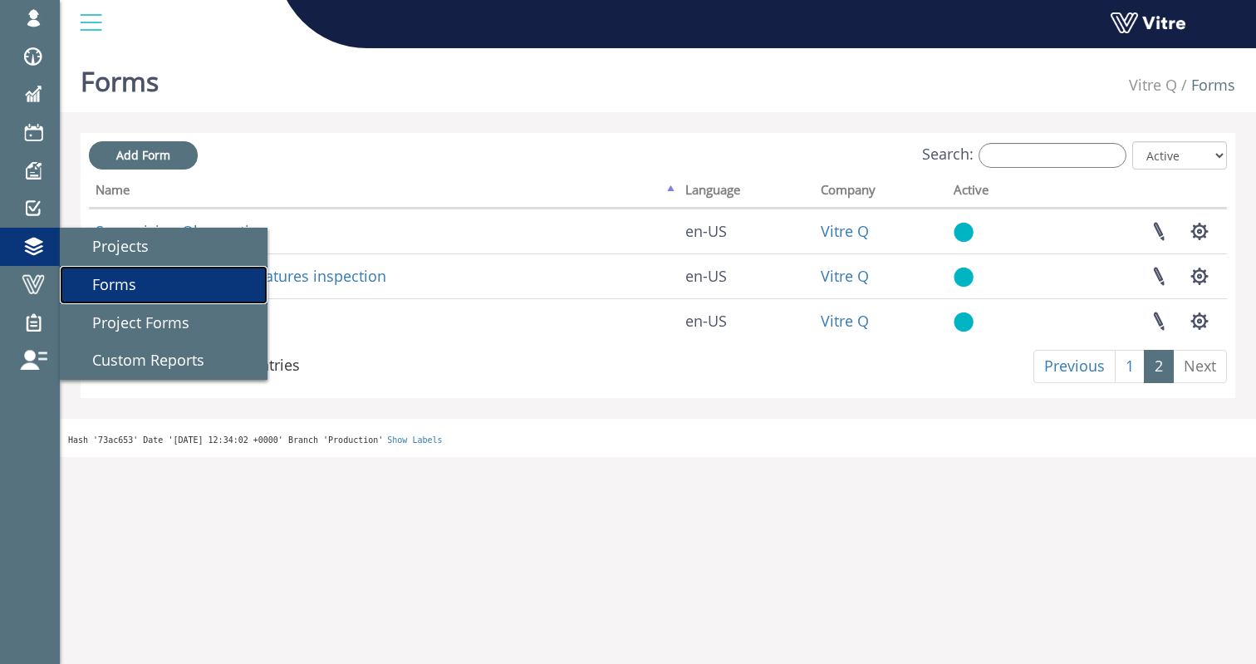
click at [123, 293] on span "Forms" at bounding box center [104, 284] width 64 height 20
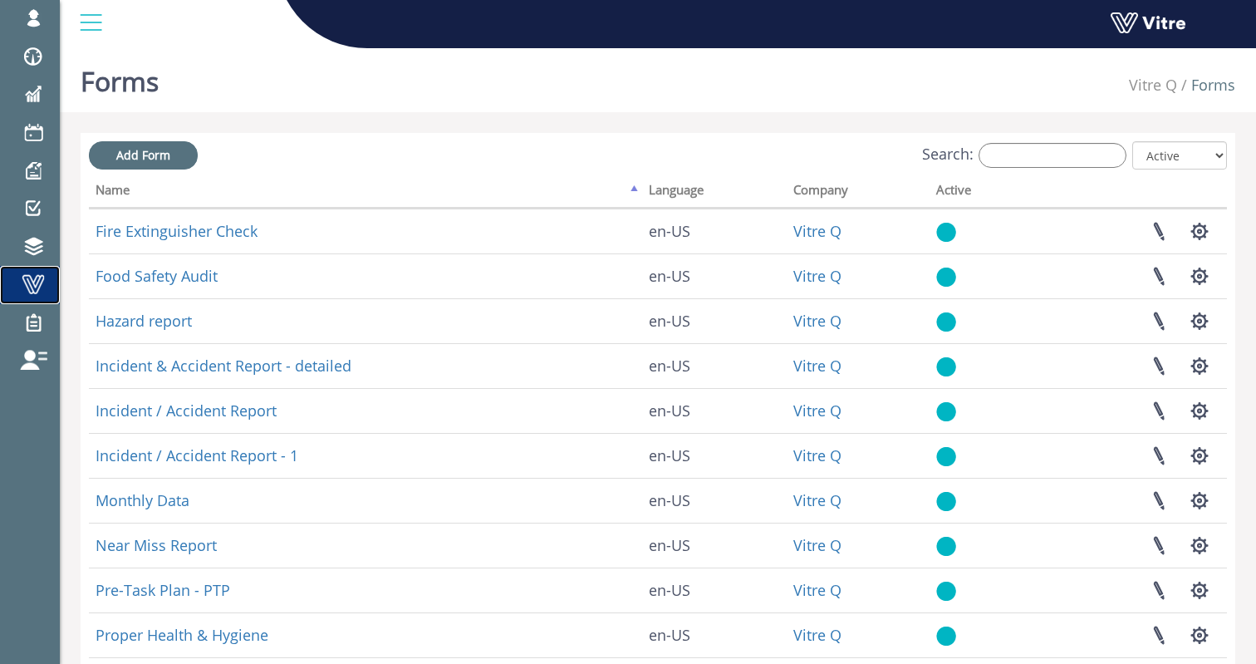
click at [34, 288] on span at bounding box center [33, 284] width 42 height 20
